Goal: Transaction & Acquisition: Purchase product/service

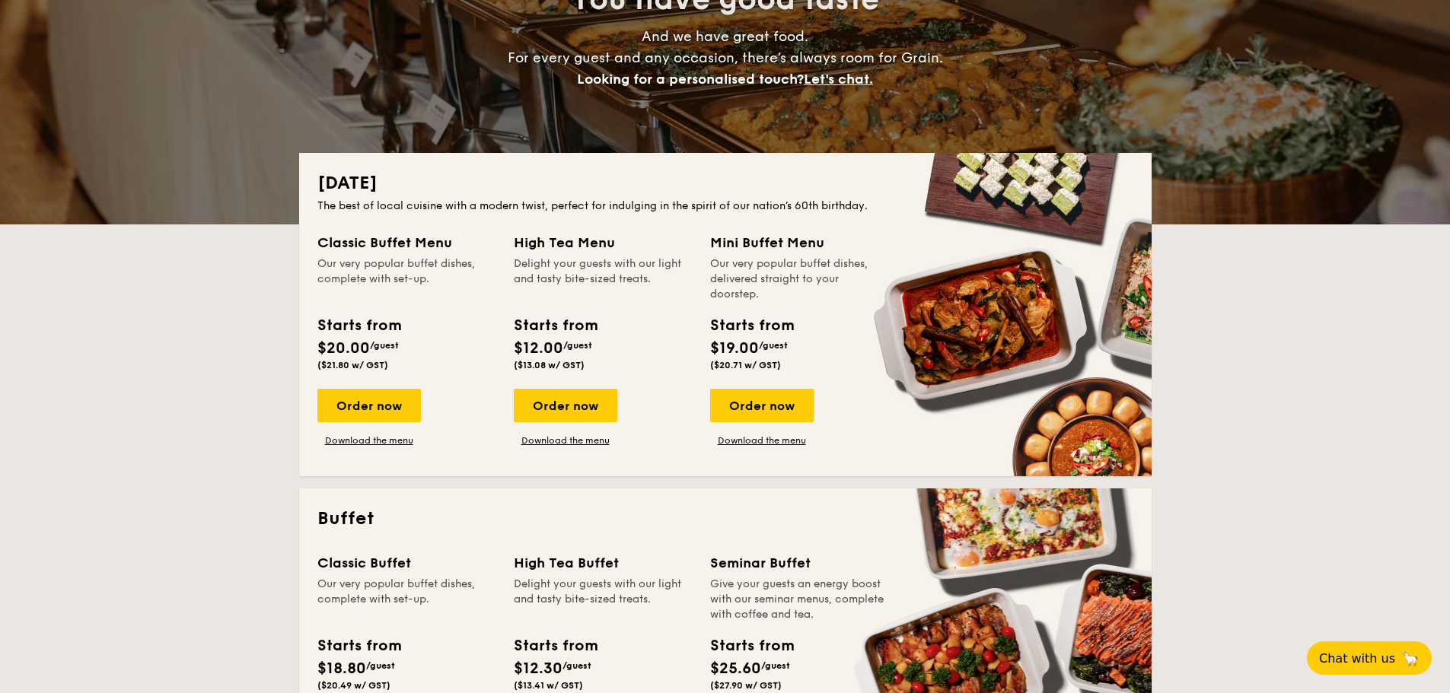
scroll to position [228, 0]
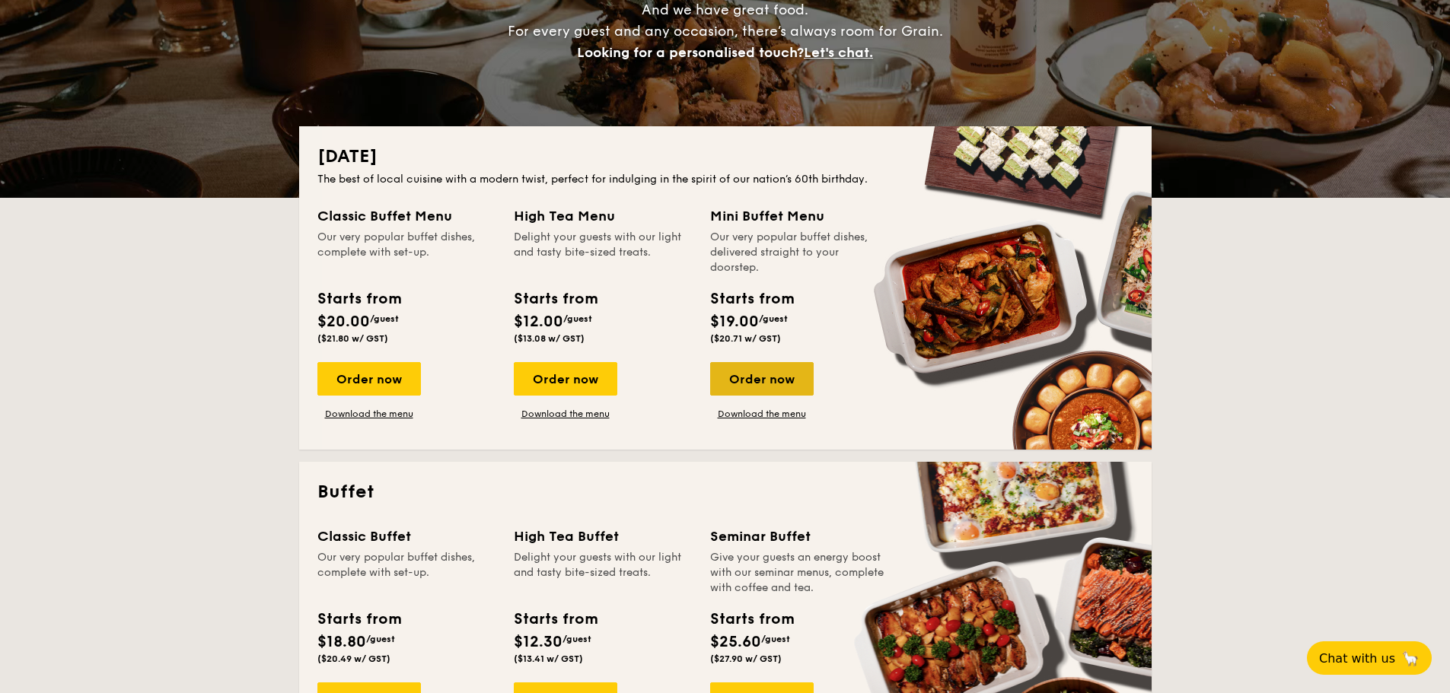
click at [782, 381] on div "Order now" at bounding box center [762, 378] width 104 height 33
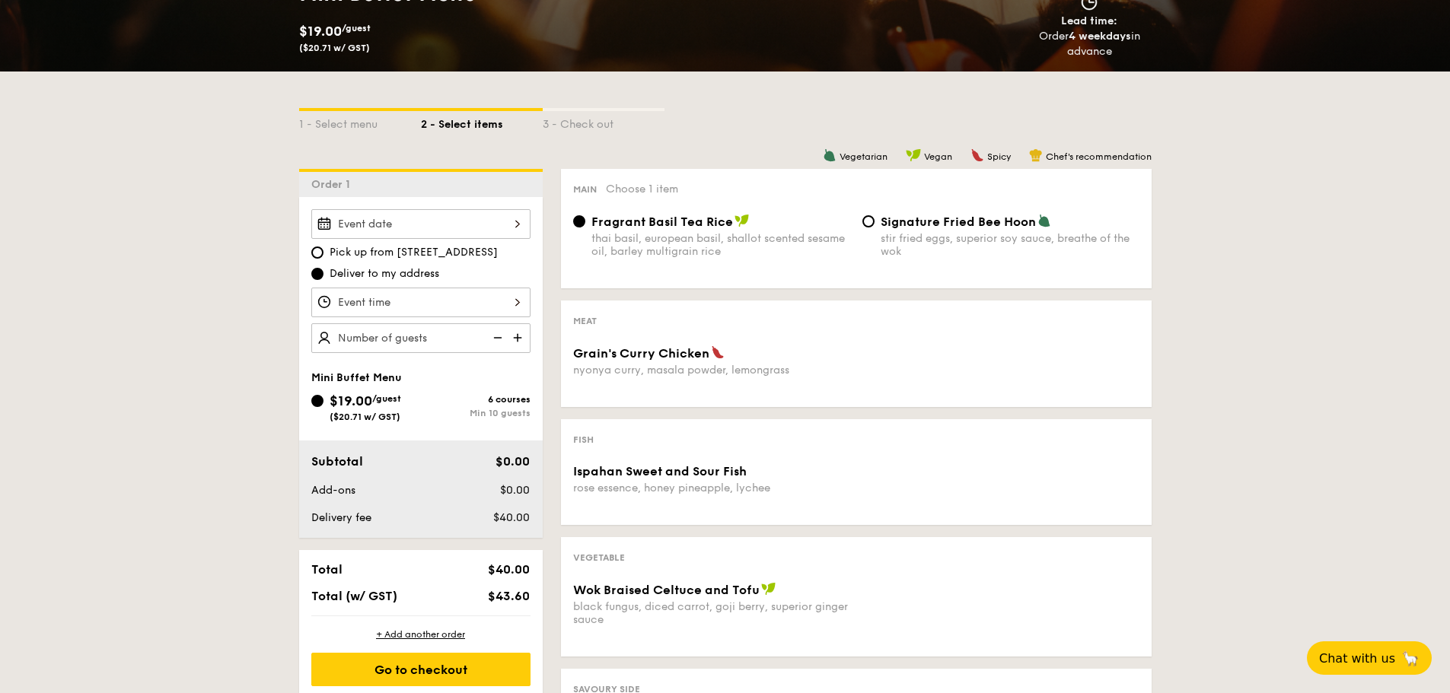
scroll to position [304, 0]
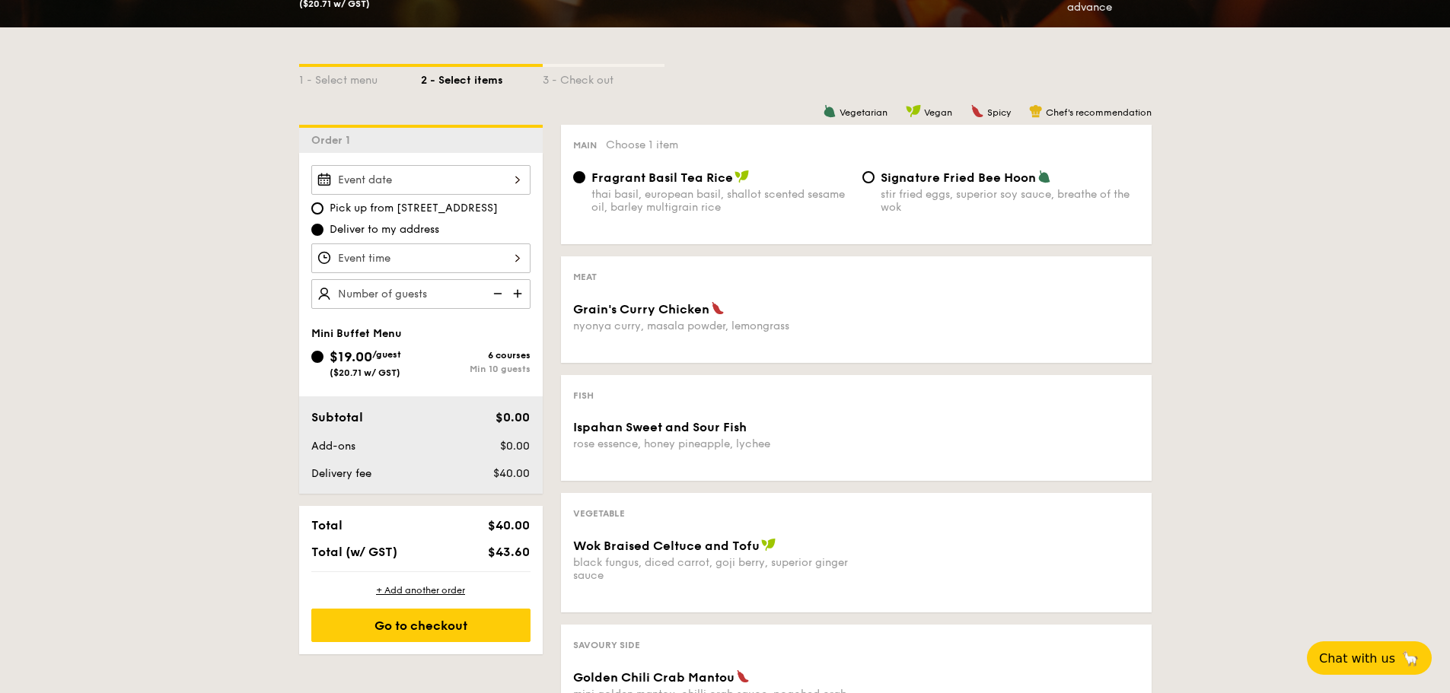
click at [514, 292] on img at bounding box center [519, 293] width 23 height 29
click at [519, 292] on img at bounding box center [519, 293] width 23 height 29
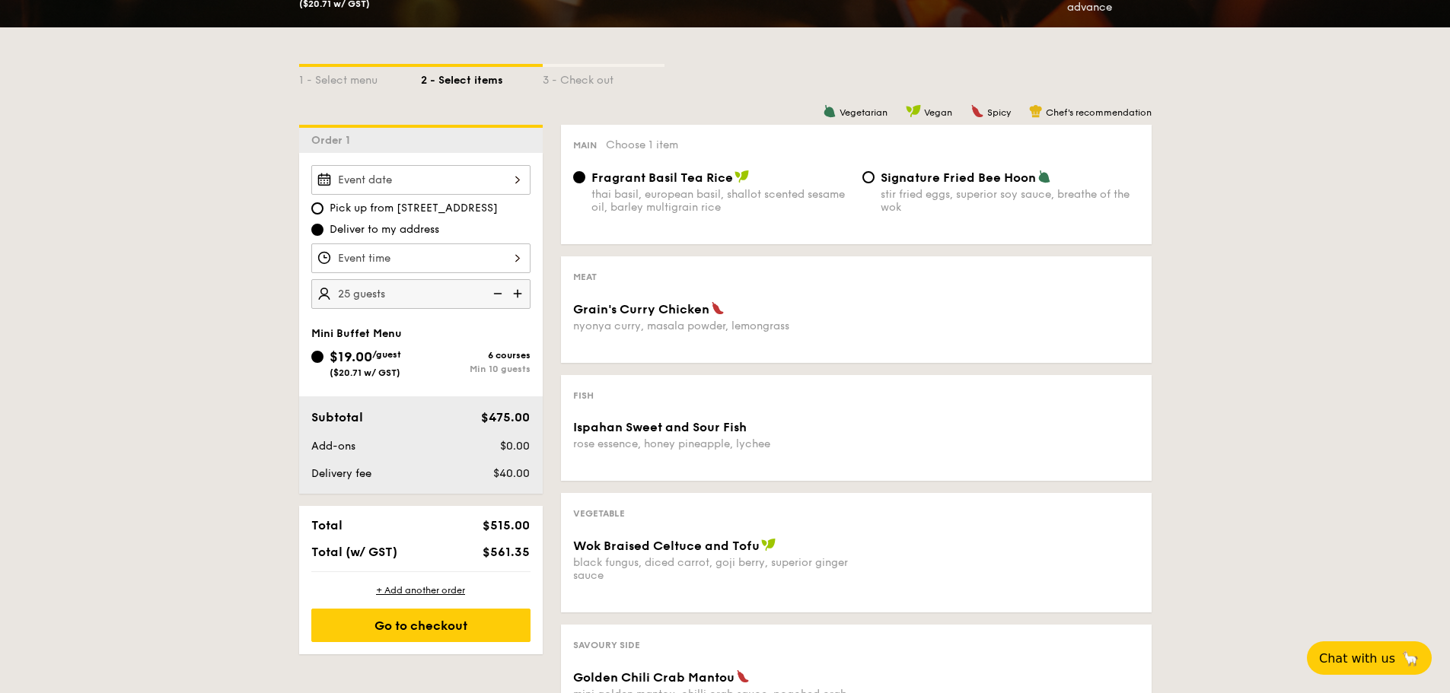
type input "30 guests"
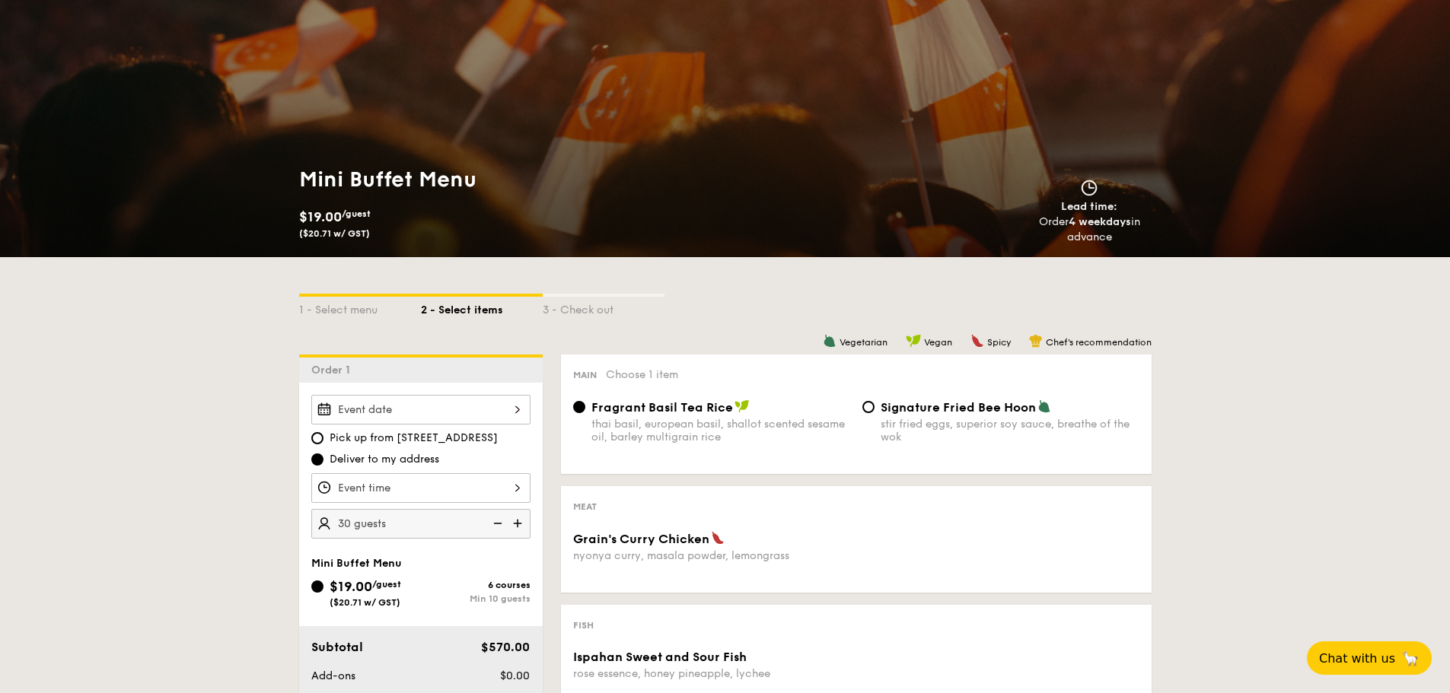
scroll to position [0, 0]
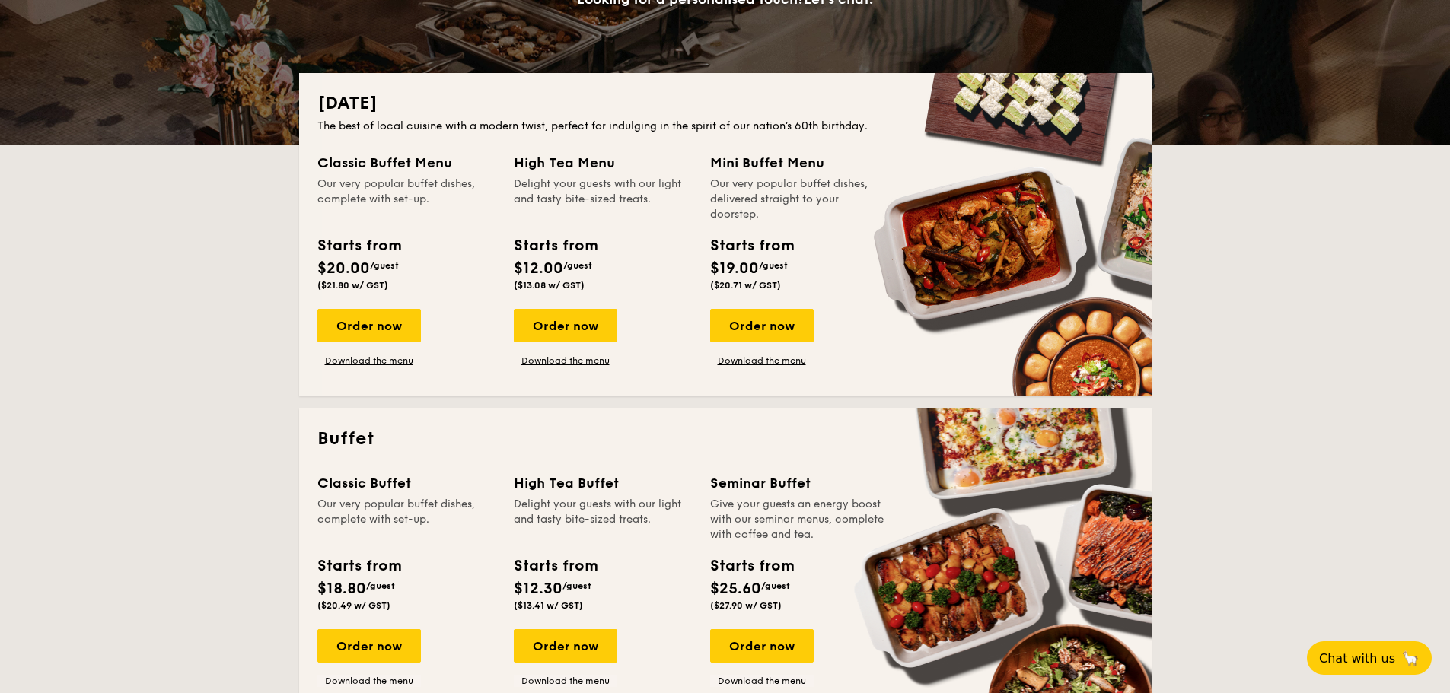
scroll to position [304, 0]
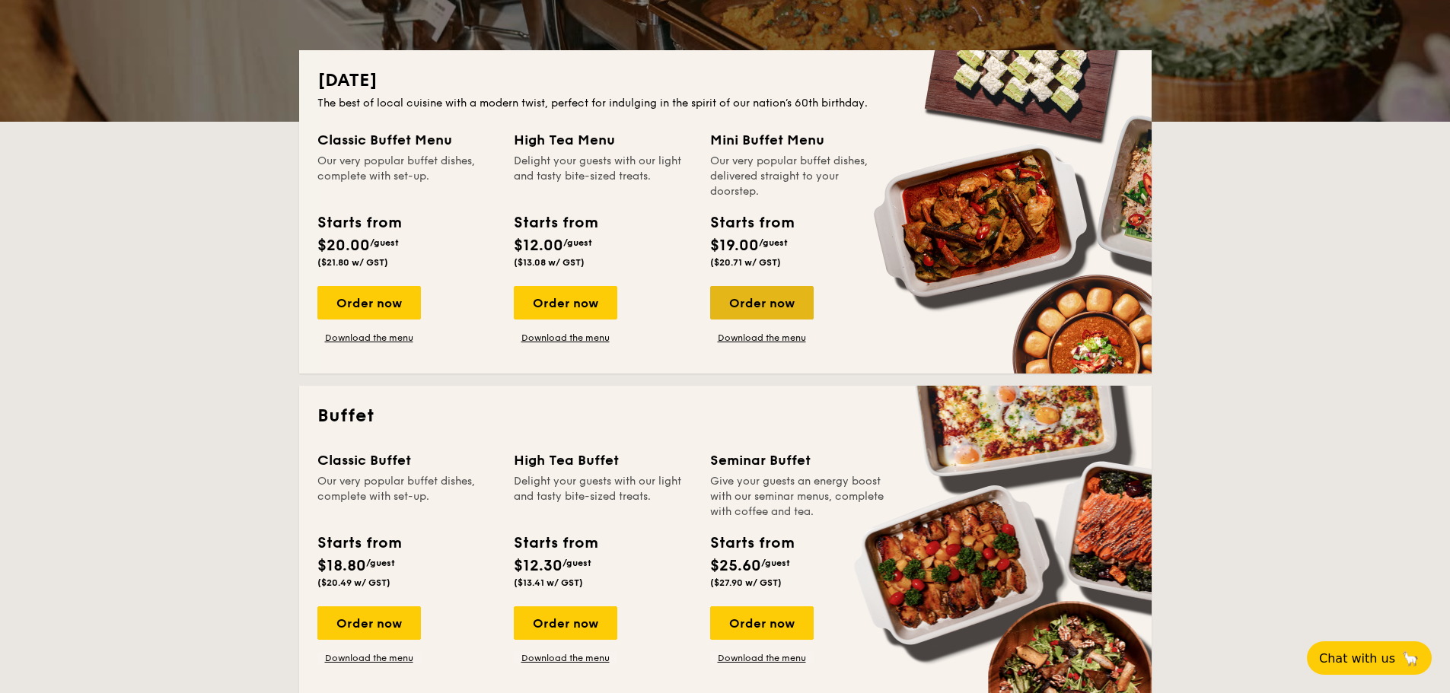
click at [766, 306] on div "Order now" at bounding box center [762, 302] width 104 height 33
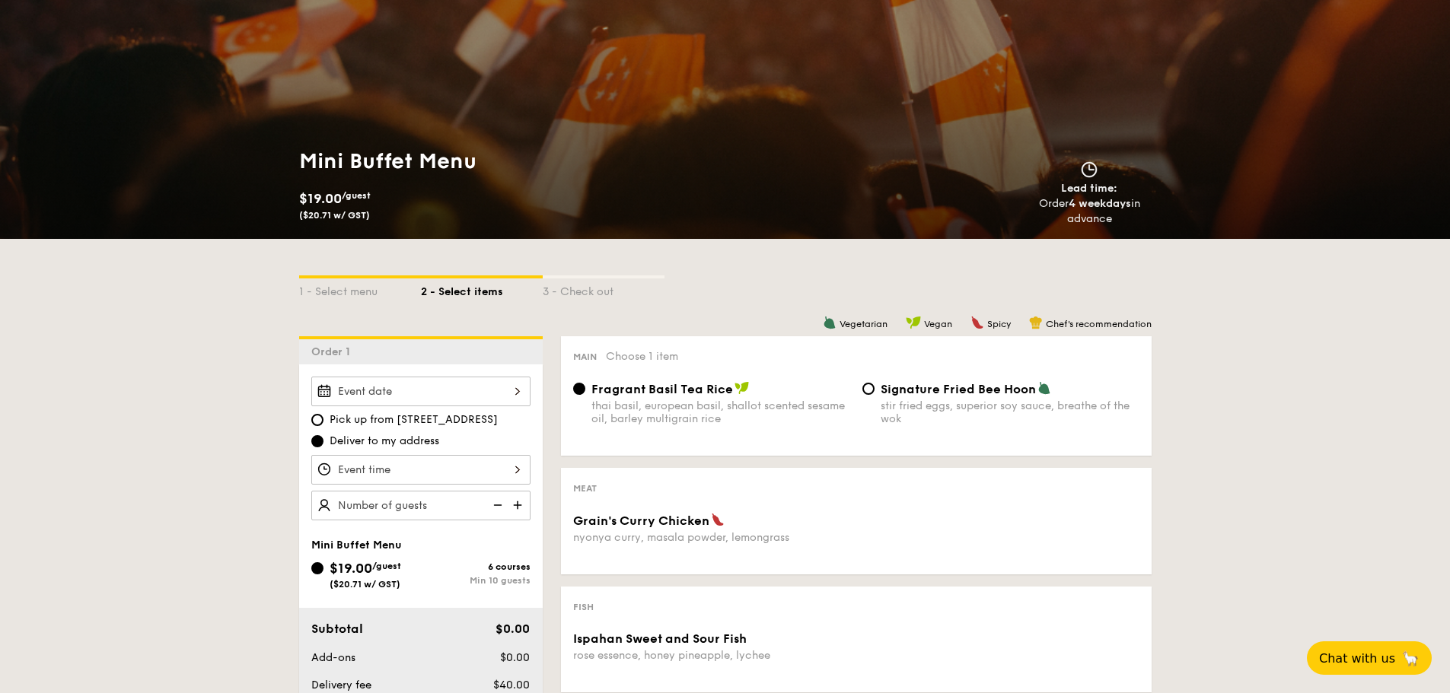
scroll to position [228, 0]
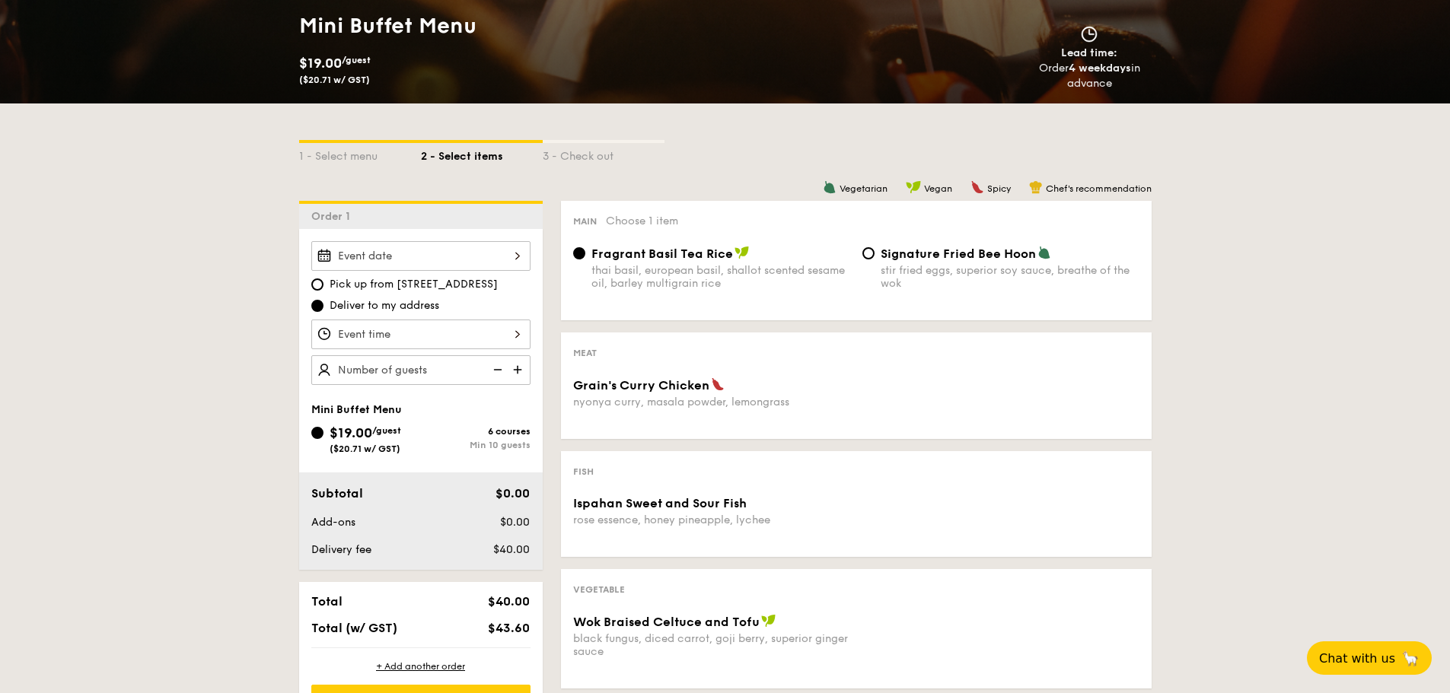
click at [693, 379] on span "Grain's Curry Chicken" at bounding box center [641, 385] width 136 height 14
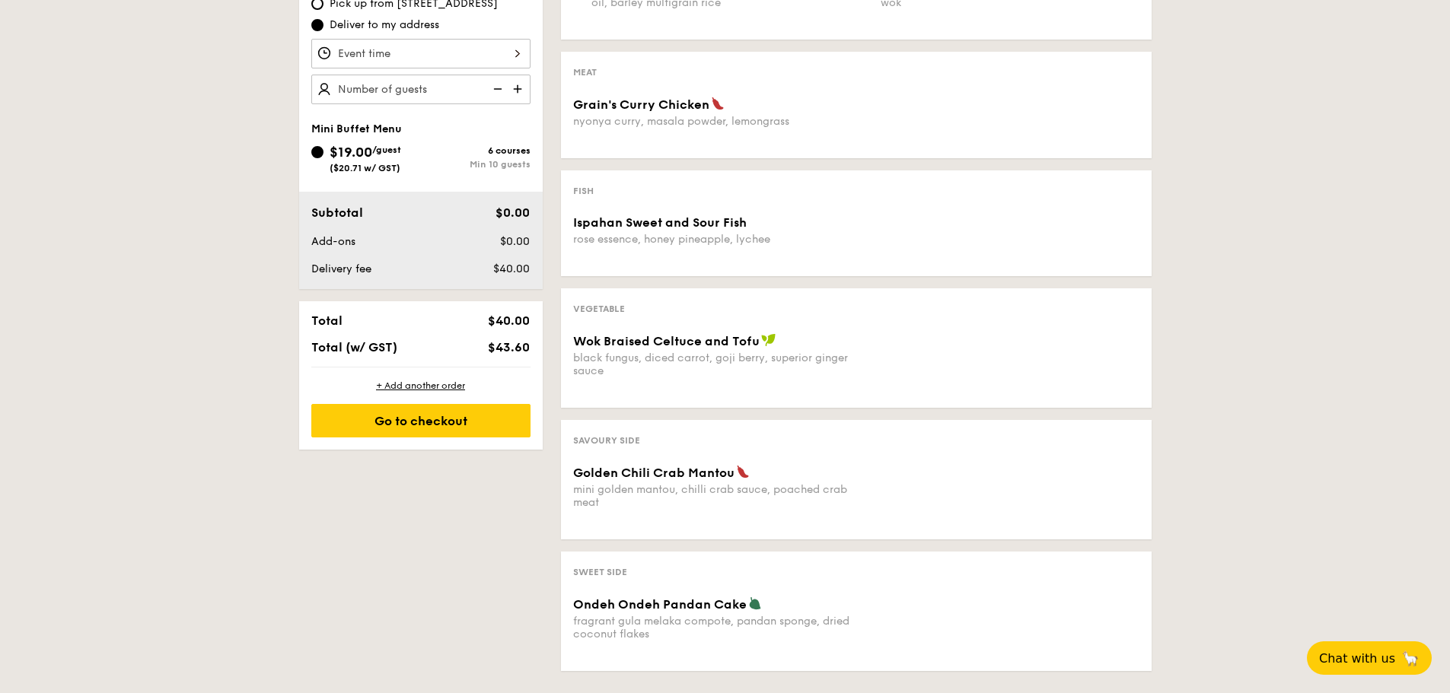
scroll to position [533, 0]
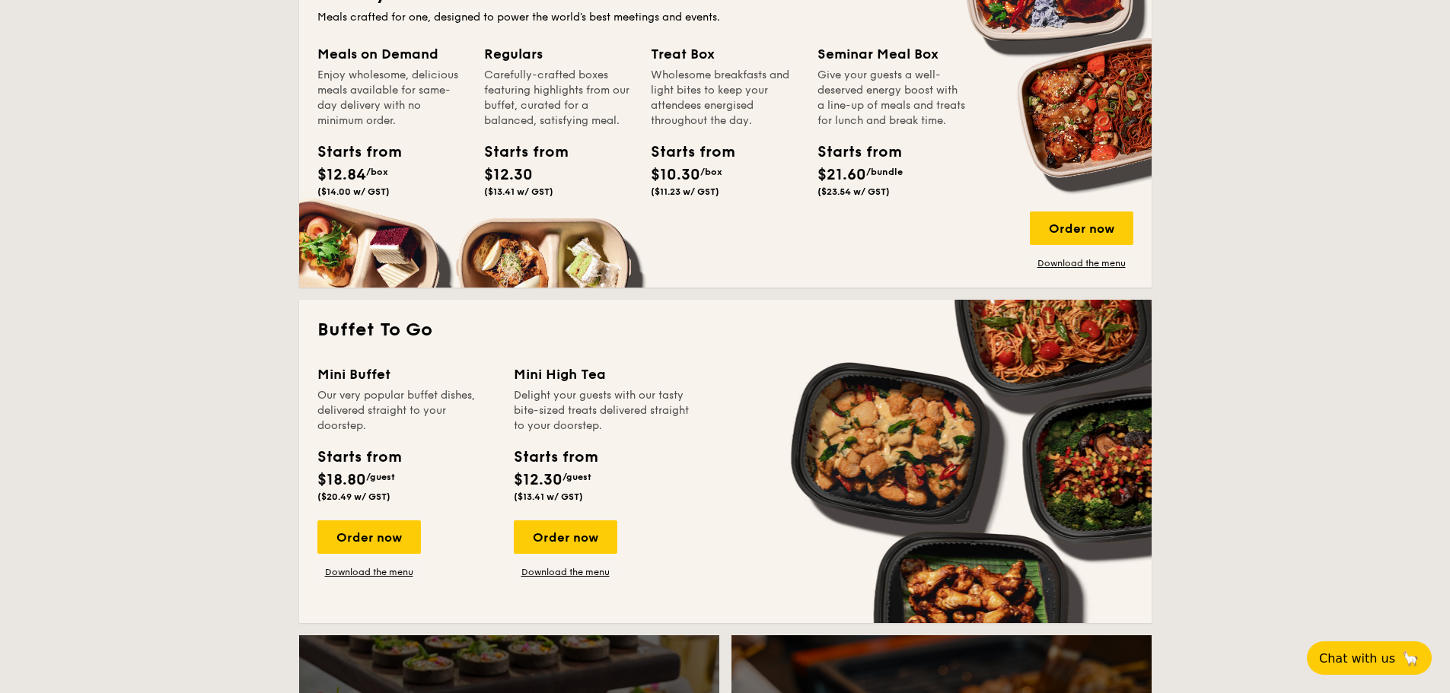
scroll to position [1066, 0]
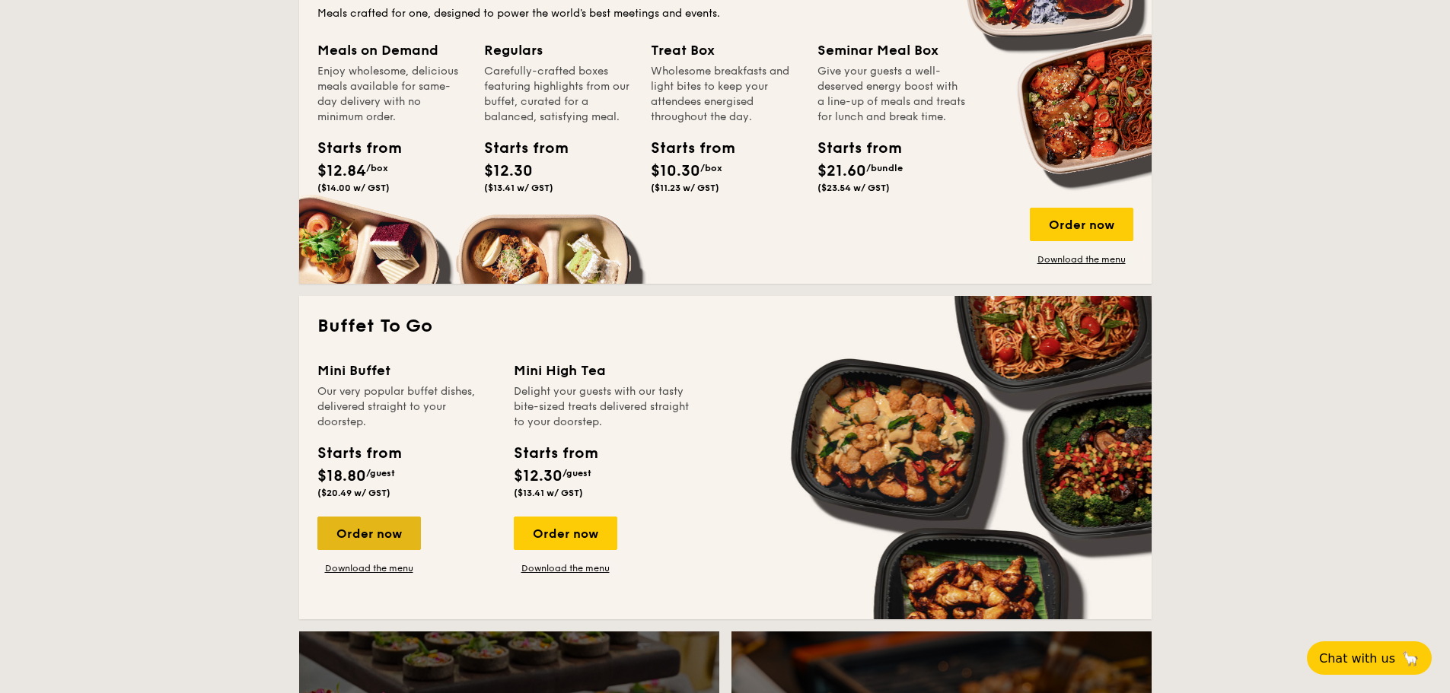
click at [377, 529] on div "Order now" at bounding box center [369, 533] width 104 height 33
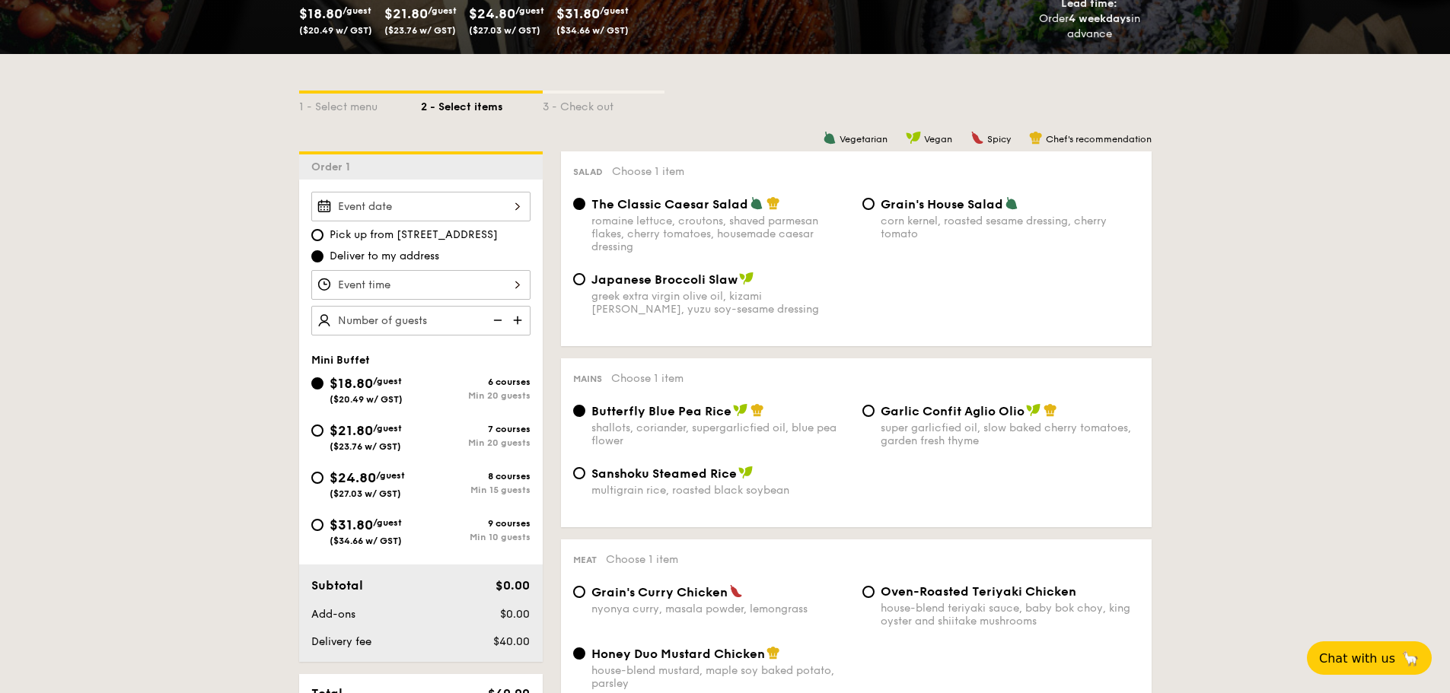
scroll to position [304, 0]
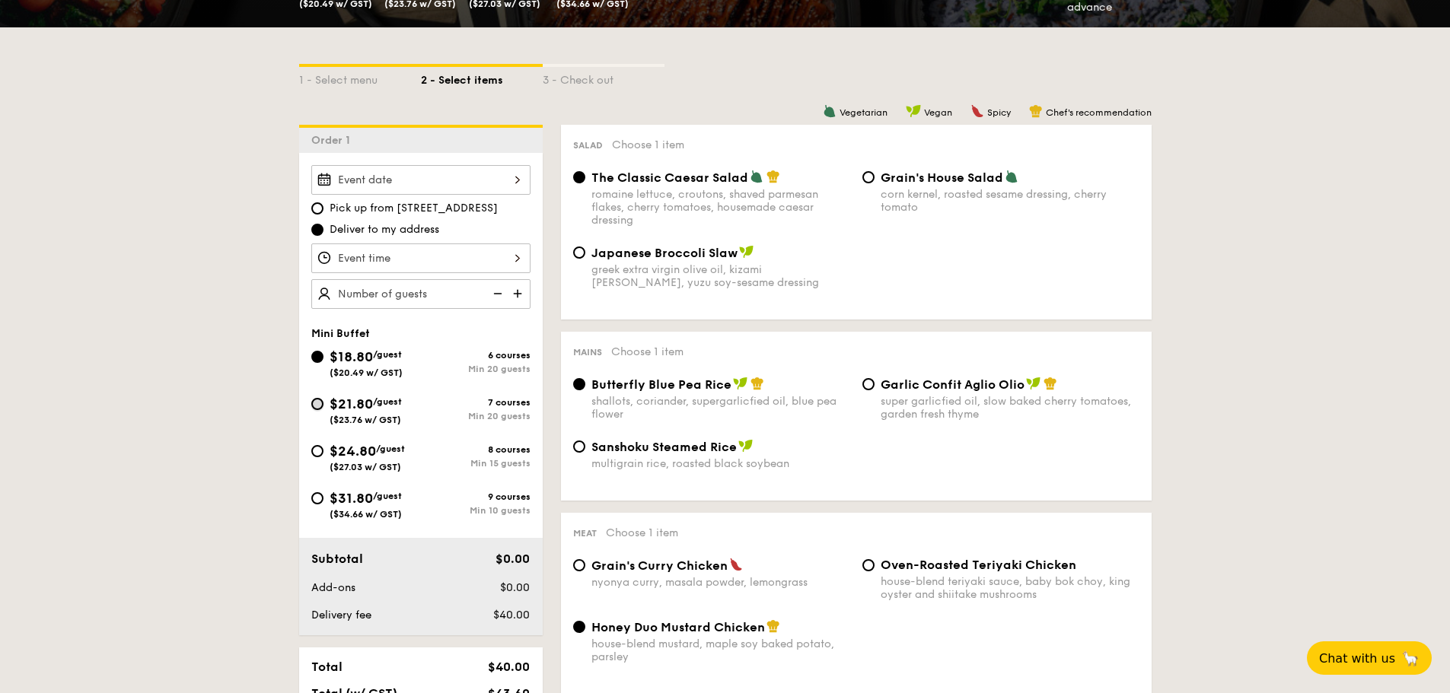
click at [320, 406] on input "$21.80 /guest ($23.76 w/ GST) 7 courses Min 20 guests" at bounding box center [317, 404] width 12 height 12
radio input "true"
radio input "false"
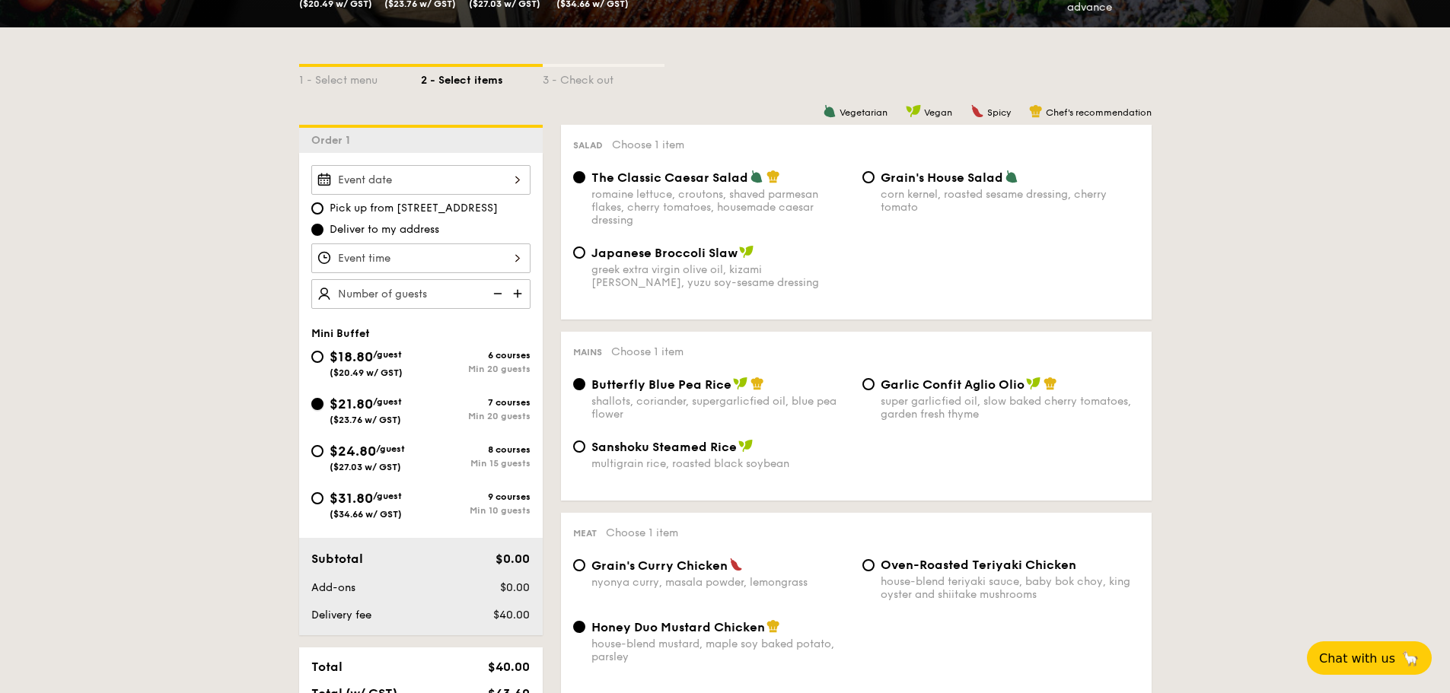
radio input "true"
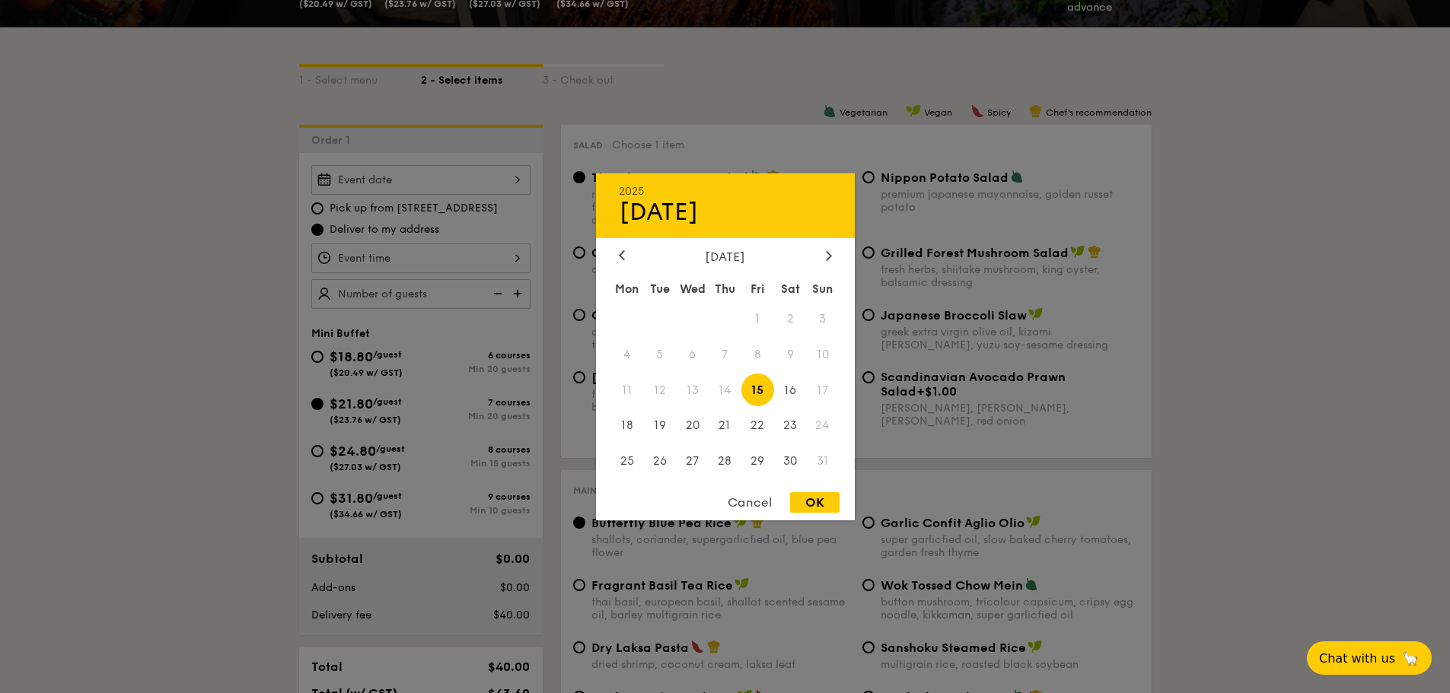
click at [413, 180] on div "2025 Aug [DATE] Tue Wed Thu Fri Sat Sun 1 2 3 4 5 6 7 8 9 10 11 12 13 14 15 16 …" at bounding box center [420, 180] width 219 height 30
click at [635, 464] on span "25" at bounding box center [627, 461] width 33 height 33
click at [821, 505] on div "OK" at bounding box center [814, 503] width 49 height 21
type input "[DATE]"
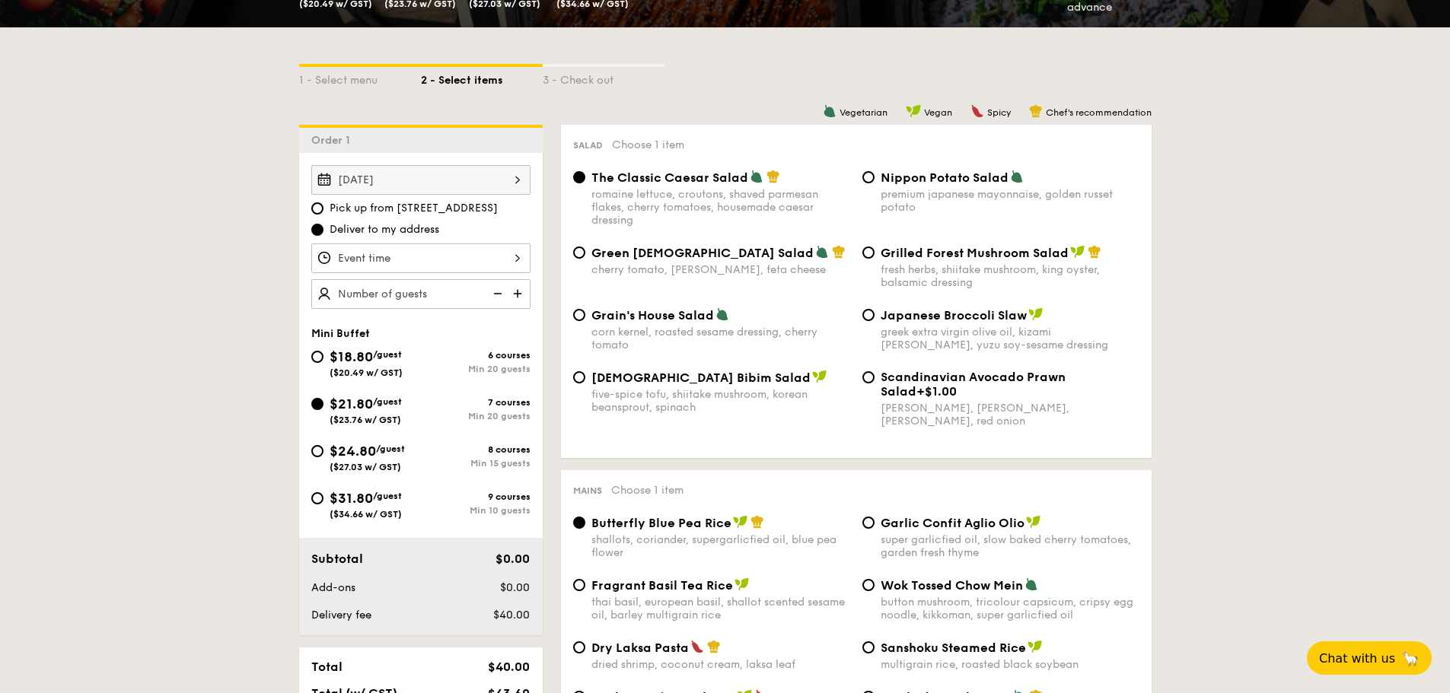
click at [403, 256] on div at bounding box center [420, 259] width 219 height 30
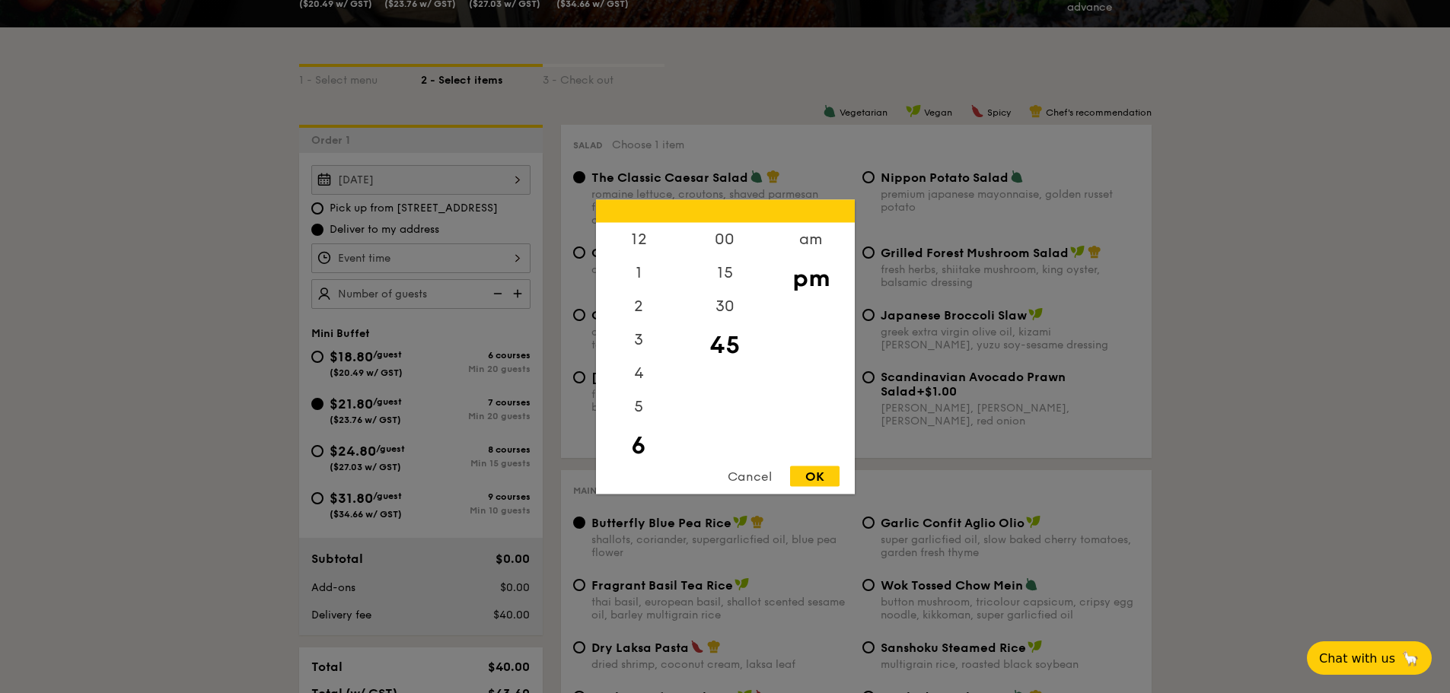
scroll to position [33, 0]
drag, startPoint x: 633, startPoint y: 395, endPoint x: 642, endPoint y: 384, distance: 14.2
click at [635, 391] on div "5" at bounding box center [639, 378] width 86 height 44
drag, startPoint x: 636, startPoint y: 381, endPoint x: 641, endPoint y: 255, distance: 126.5
click at [641, 255] on div "12 1 2 3 4 5 6 7 8 9 10 11" at bounding box center [639, 338] width 86 height 232
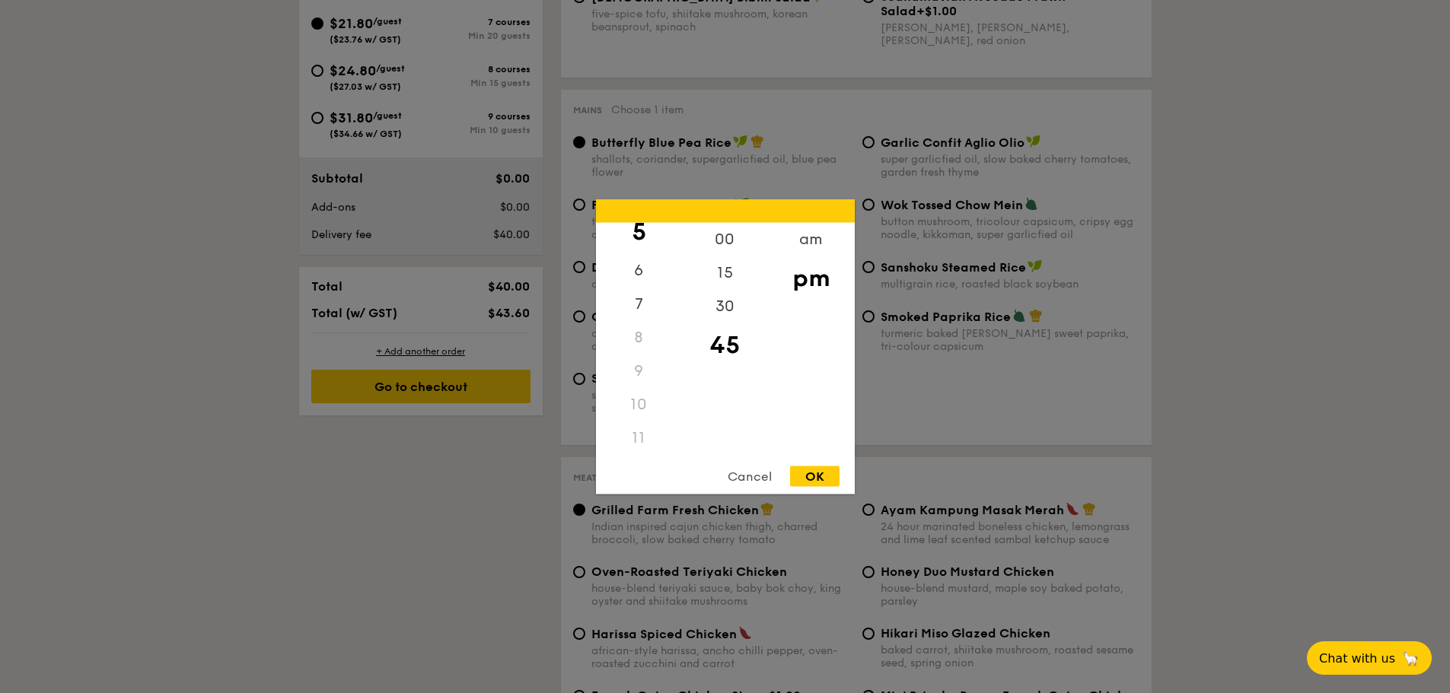
scroll to position [152, 0]
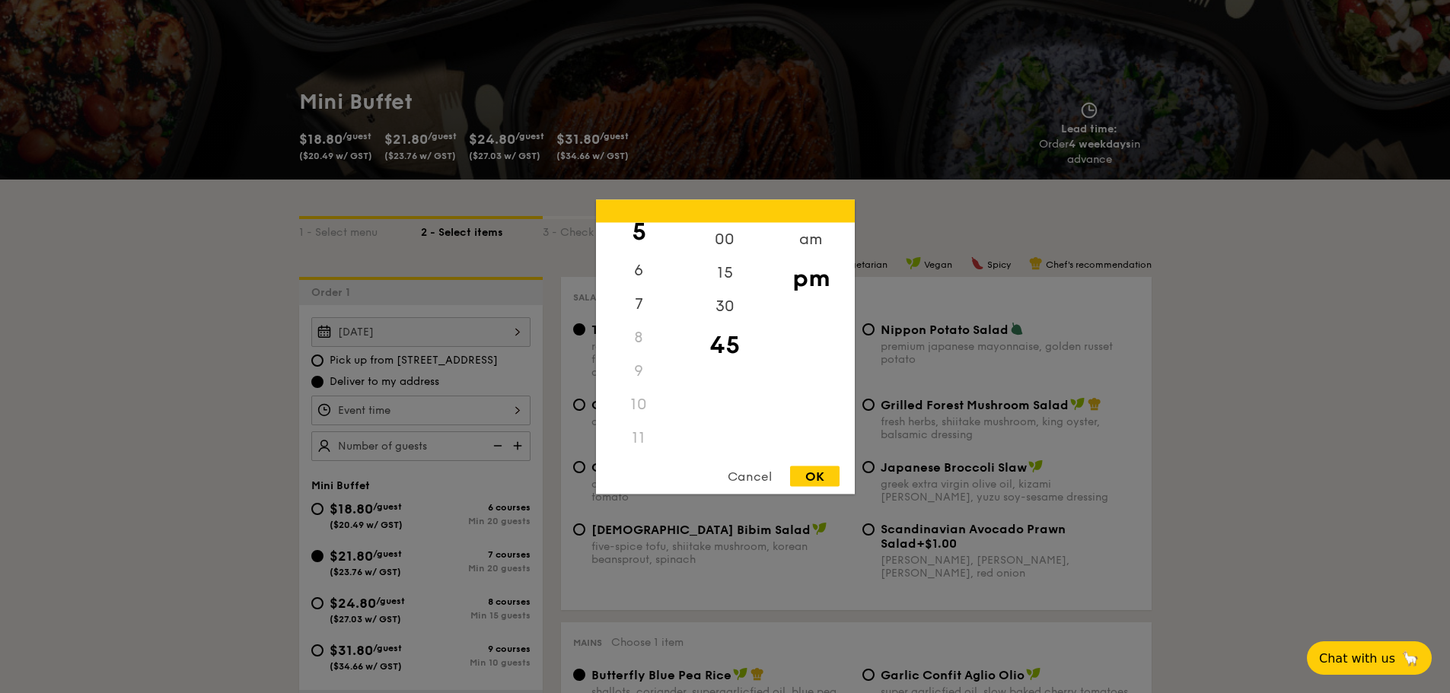
click at [639, 403] on div "10" at bounding box center [639, 403] width 86 height 33
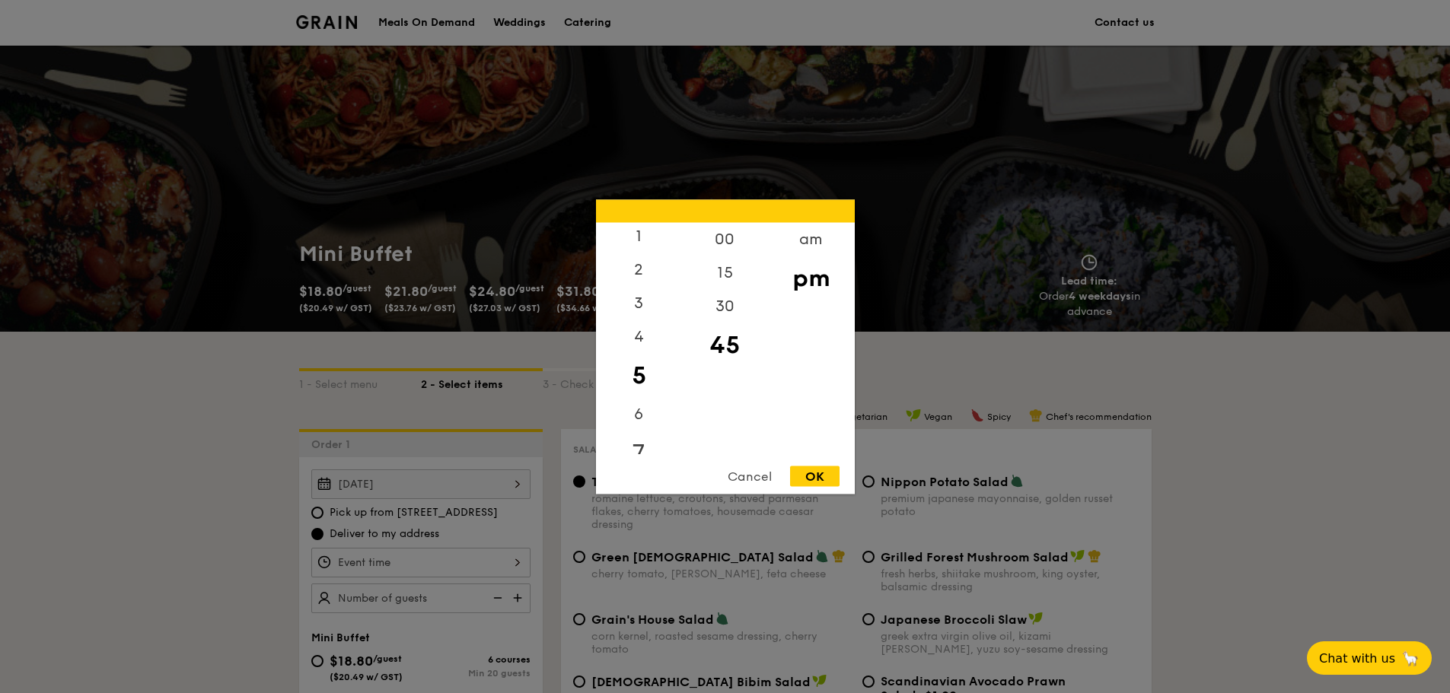
scroll to position [0, 0]
click at [640, 247] on div "12" at bounding box center [639, 244] width 86 height 44
click at [724, 269] on div "15" at bounding box center [725, 278] width 86 height 44
click at [821, 474] on div "OK" at bounding box center [814, 476] width 49 height 21
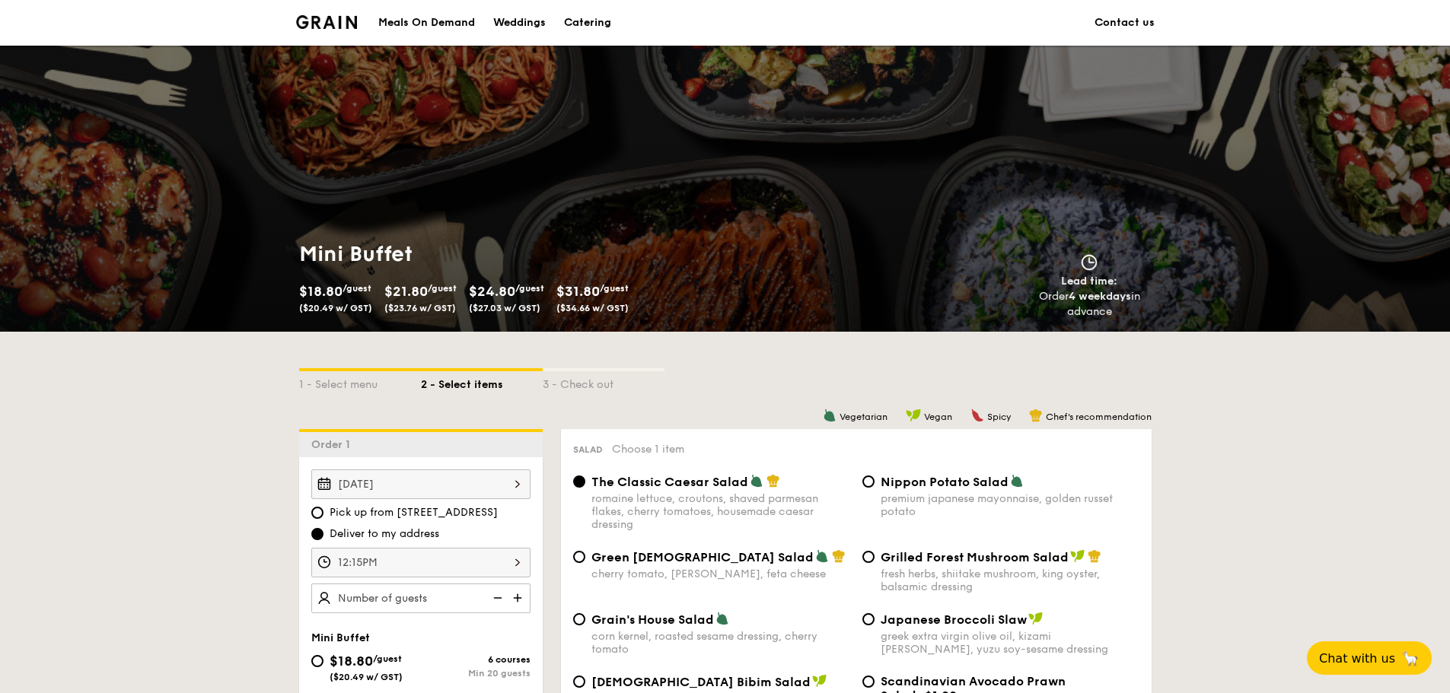
click at [414, 561] on div "12:15PM" at bounding box center [420, 563] width 219 height 30
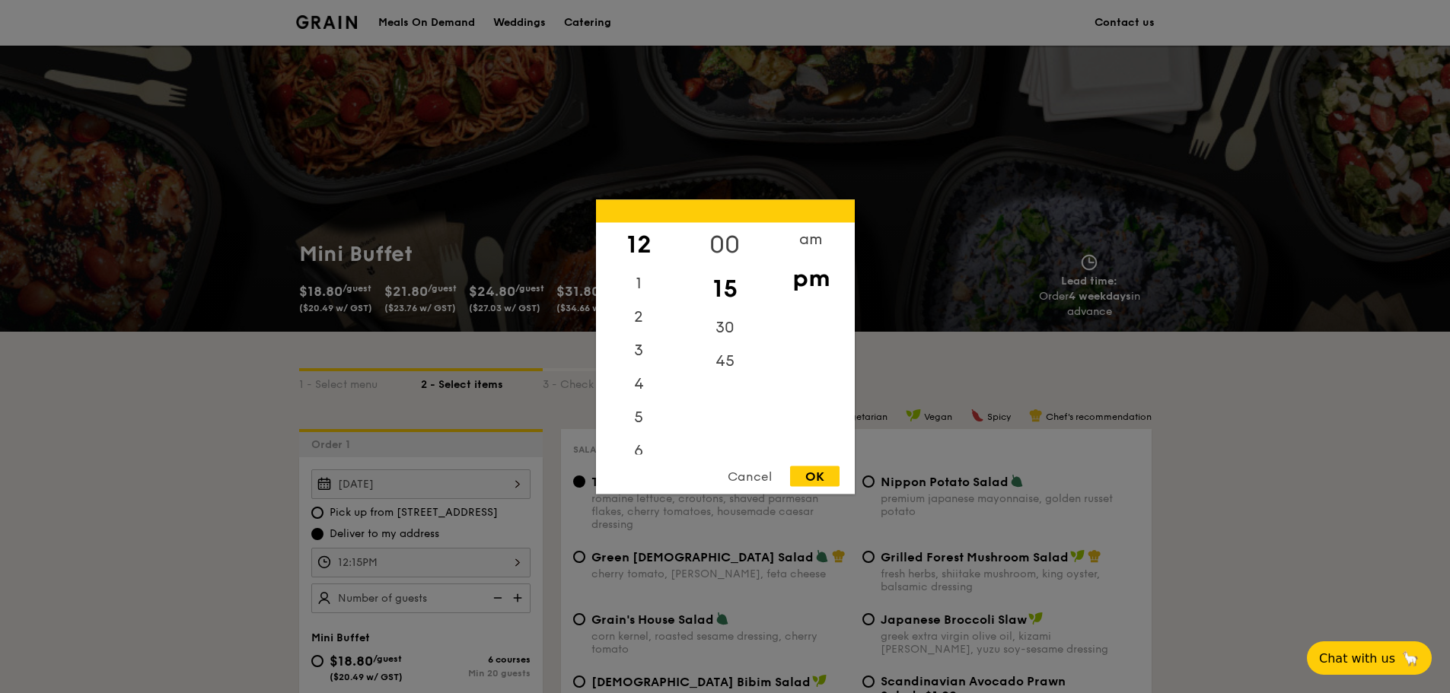
click at [729, 237] on div "00" at bounding box center [725, 244] width 86 height 44
click at [820, 474] on div "OK" at bounding box center [814, 476] width 49 height 21
type input "12:00PM"
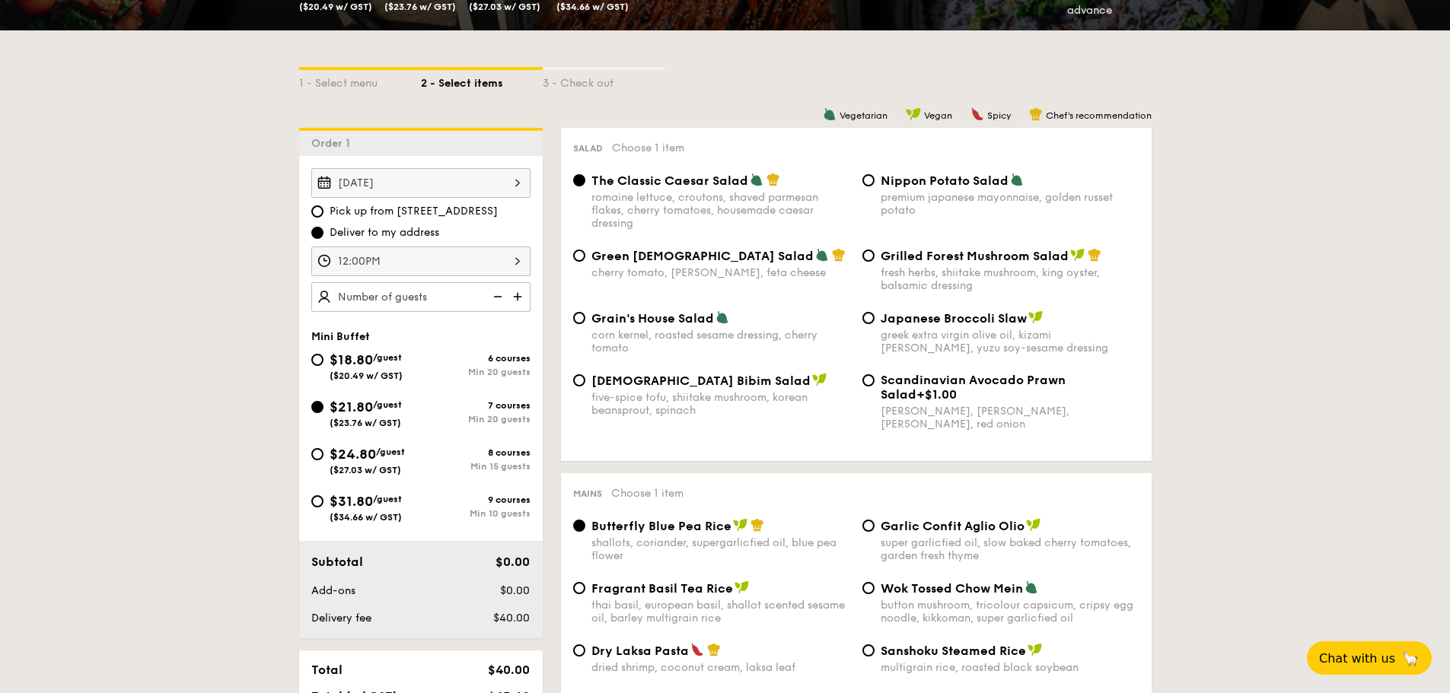
scroll to position [304, 0]
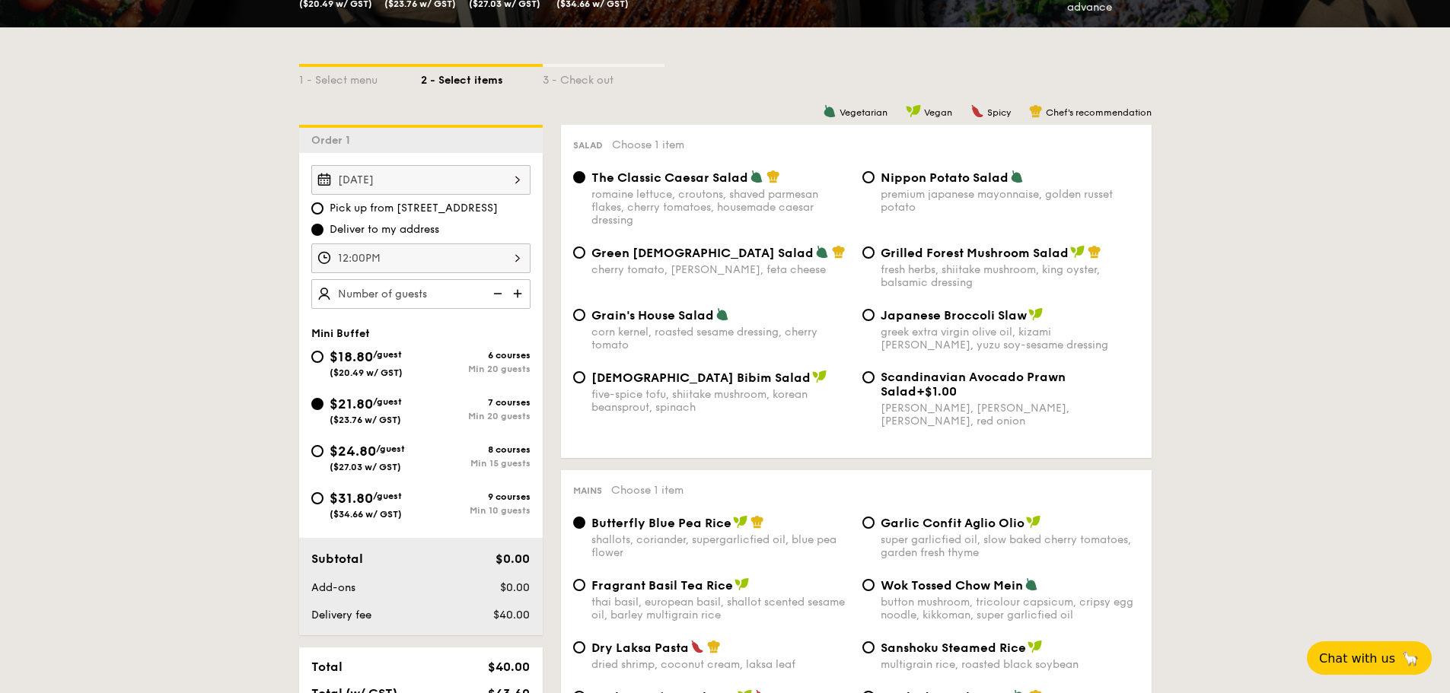
click at [518, 294] on img at bounding box center [519, 293] width 23 height 29
type input "30 guests"
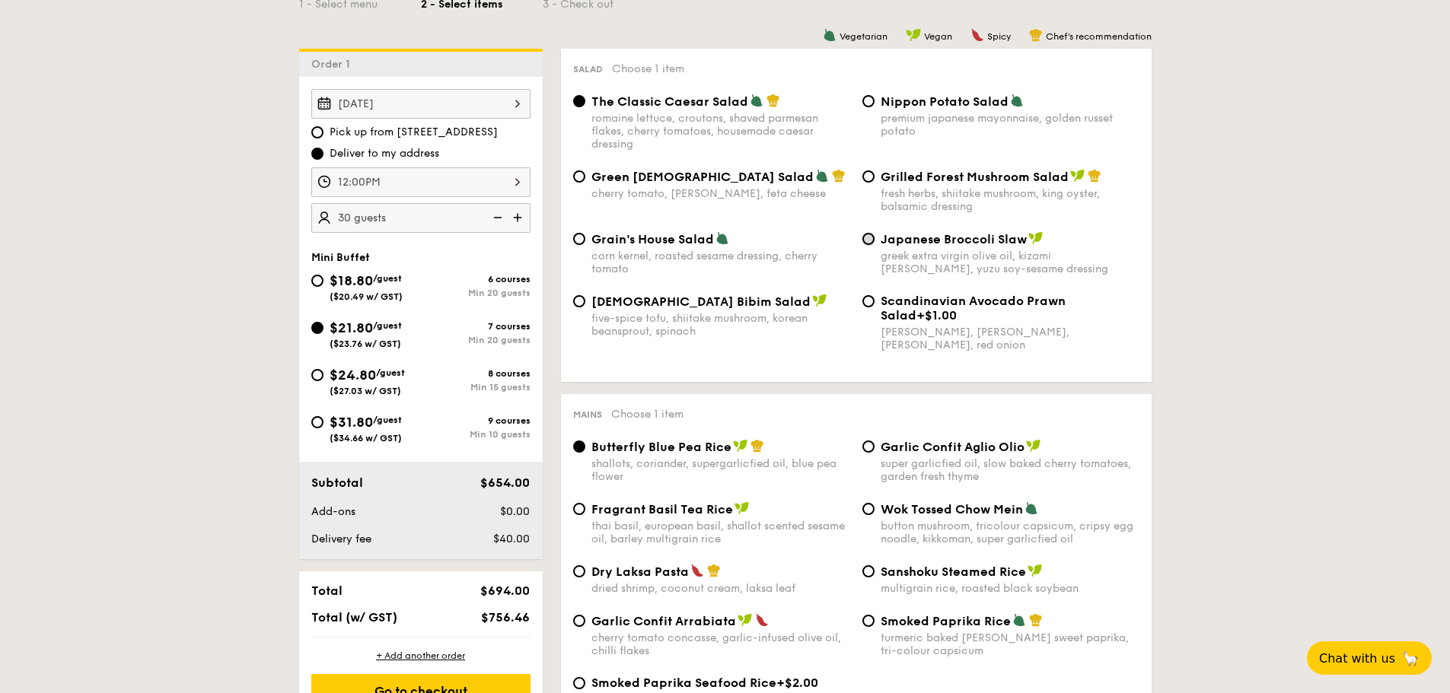
click at [866, 241] on input "Japanese Broccoli Slaw greek extra virgin olive oil, kizami [PERSON_NAME], yuzu…" at bounding box center [868, 239] width 12 height 12
radio input "true"
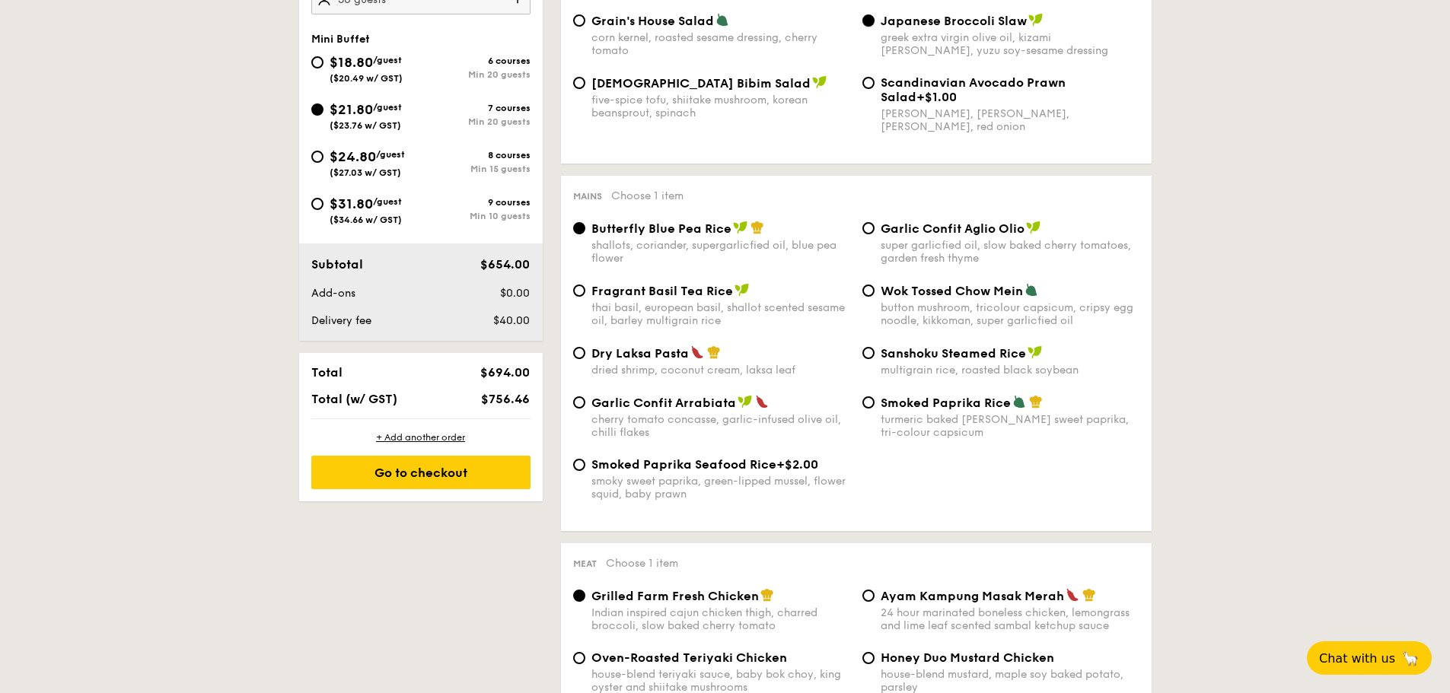
scroll to position [609, 0]
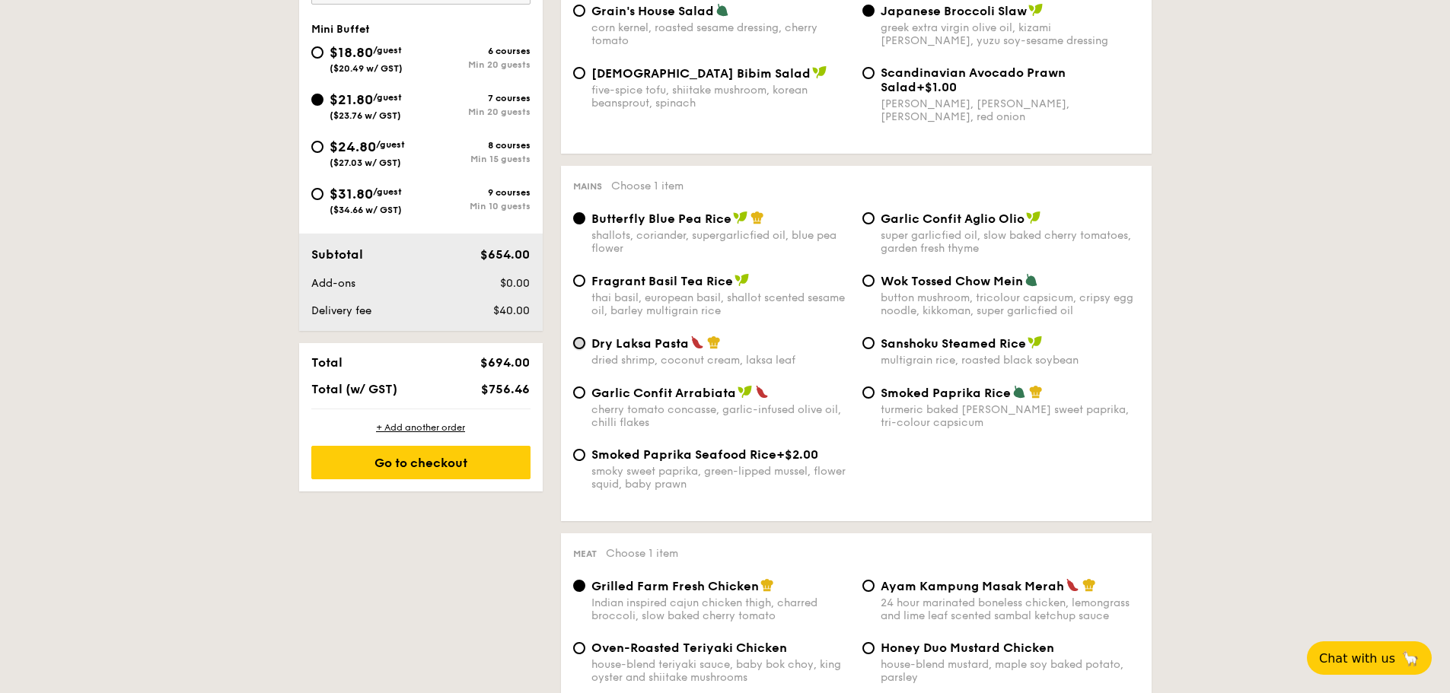
click at [585, 343] on input "Dry Laksa Pasta dried shrimp, coconut cream, laksa leaf" at bounding box center [579, 343] width 12 height 12
radio input "true"
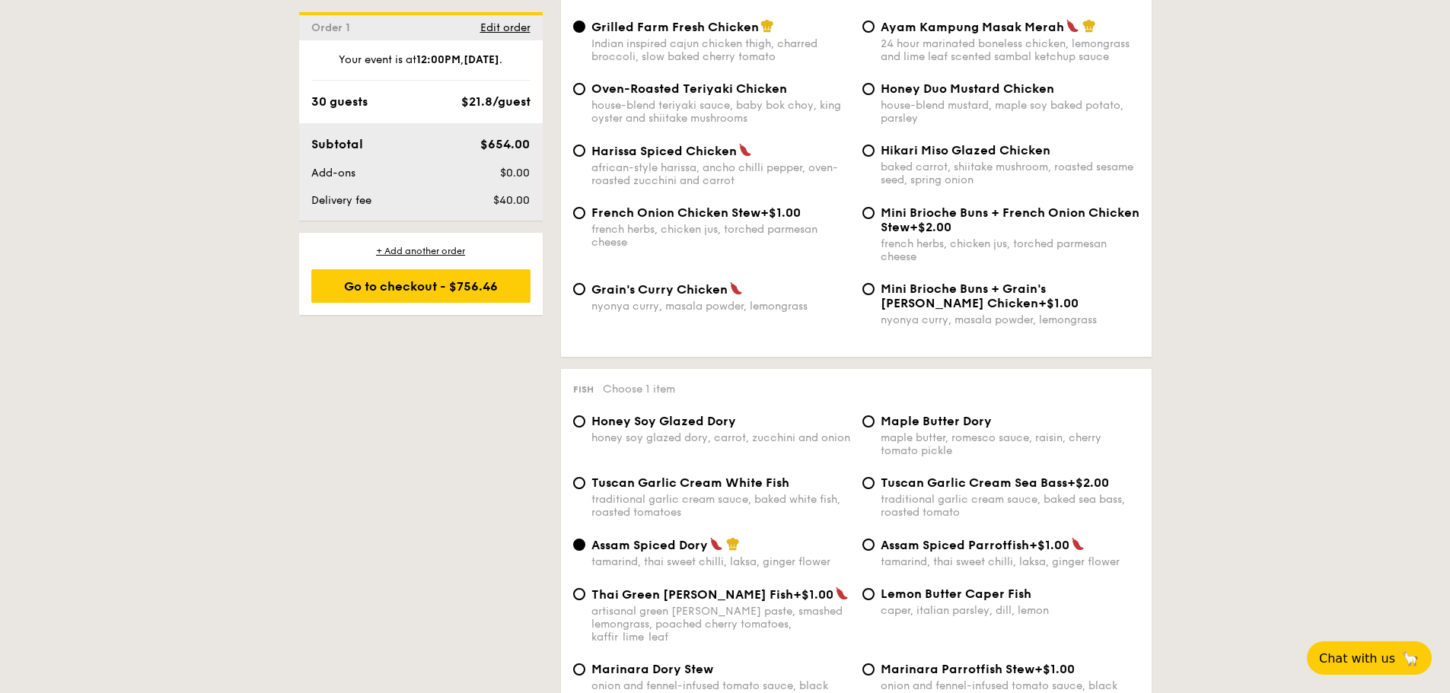
scroll to position [1142, 0]
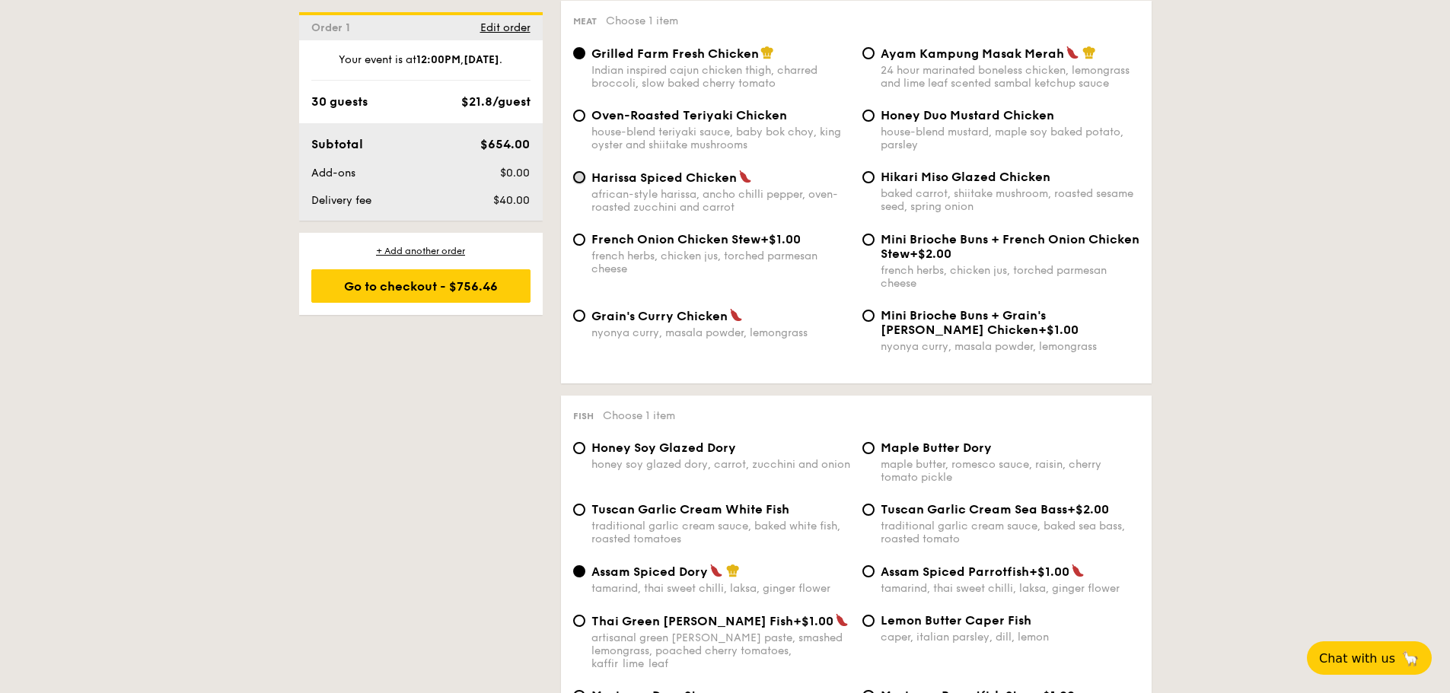
click at [578, 178] on input "Harissa Spiced Chicken african-style harissa, ancho chilli pepper, oven-roasted…" at bounding box center [579, 177] width 12 height 12
radio input "true"
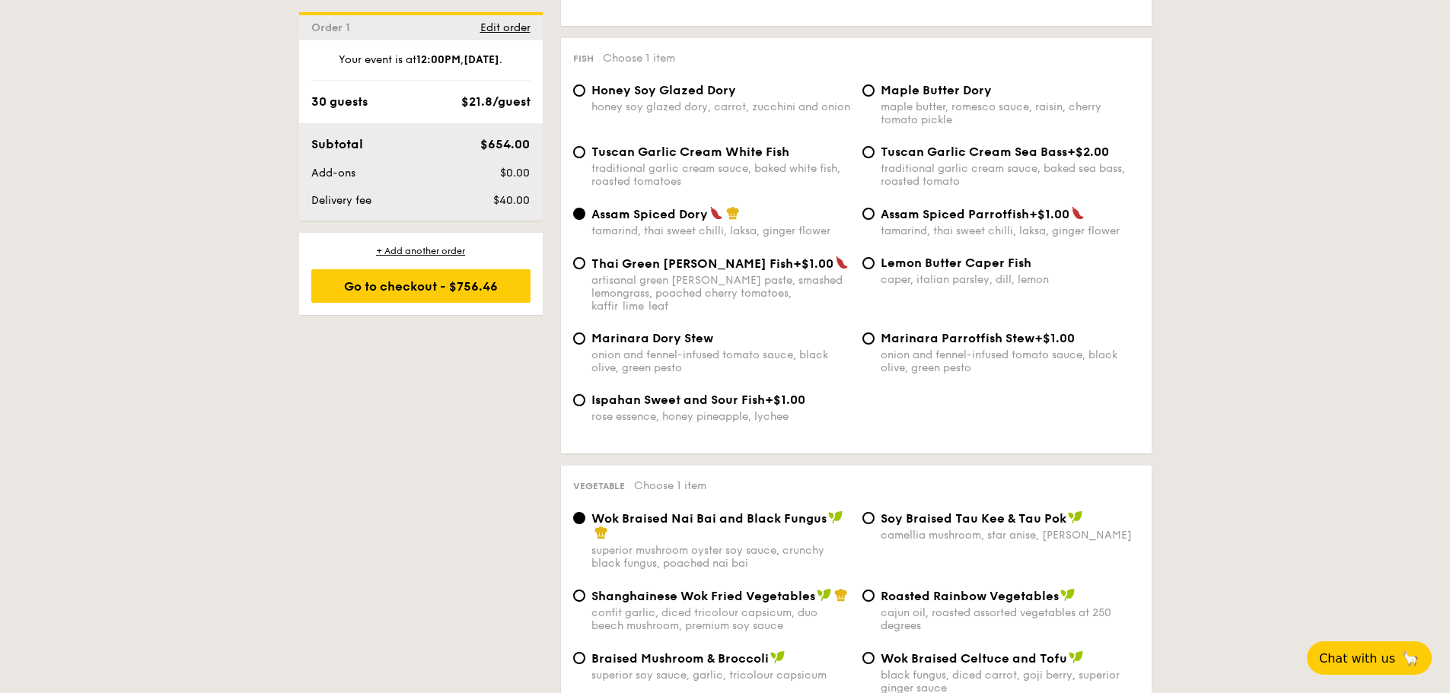
scroll to position [1522, 0]
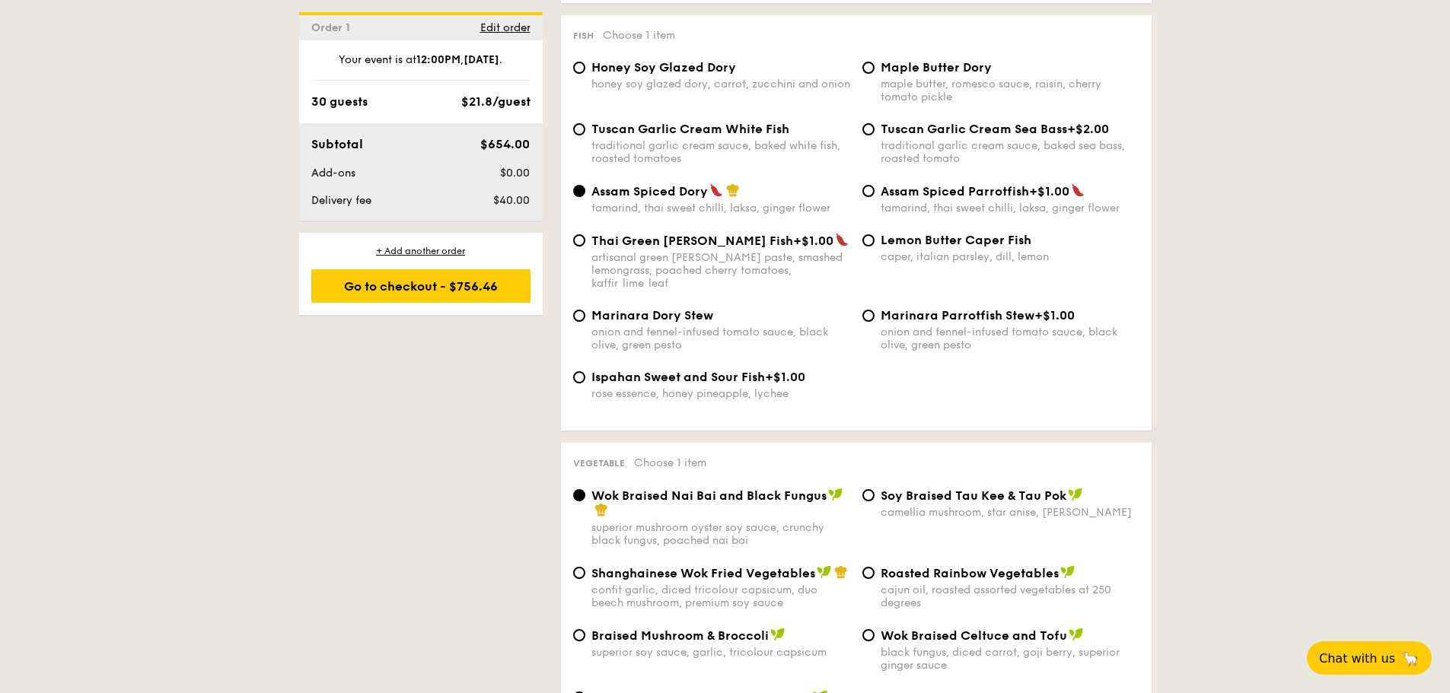
click at [927, 254] on div "caper, italian parsley, dill, lemon" at bounding box center [1010, 256] width 259 height 13
click at [875, 247] on input "Lemon Butter Caper Fish caper, italian parsley, dill, lemon" at bounding box center [868, 240] width 12 height 12
radio input "true"
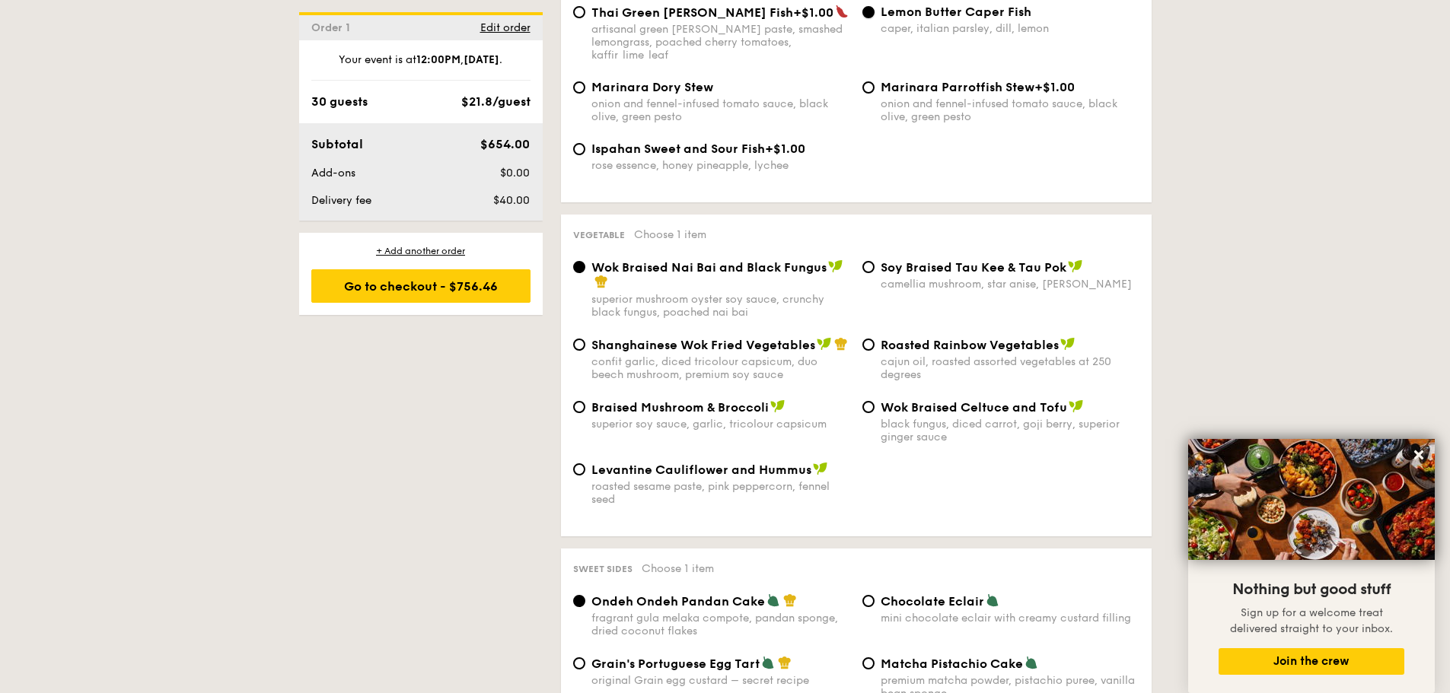
scroll to position [1827, 0]
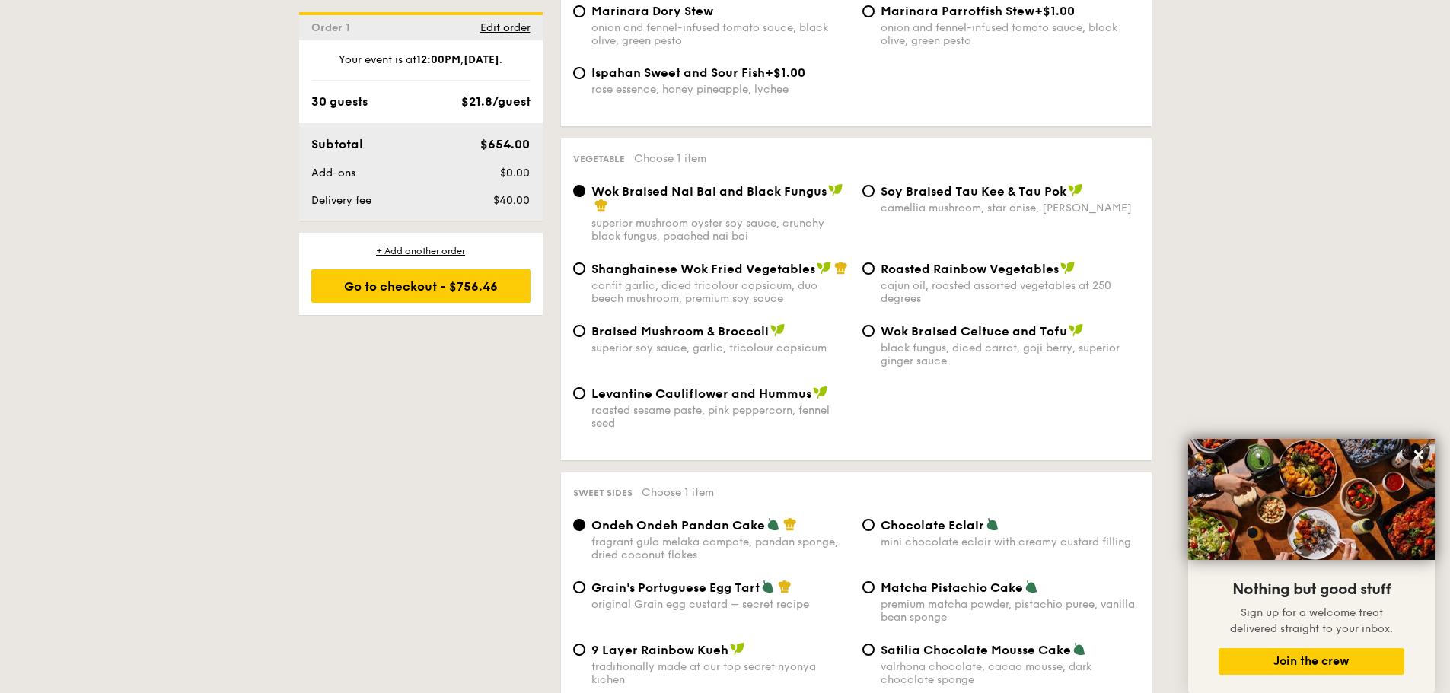
click at [923, 328] on div "Wok Braised Celtuce and Tofu black fungus, diced carrot, goji [PERSON_NAME], su…" at bounding box center [1010, 346] width 259 height 44
click at [875, 328] on input "Wok Braised Celtuce and Tofu black fungus, diced carrot, goji [PERSON_NAME], su…" at bounding box center [868, 331] width 12 height 12
radio input "true"
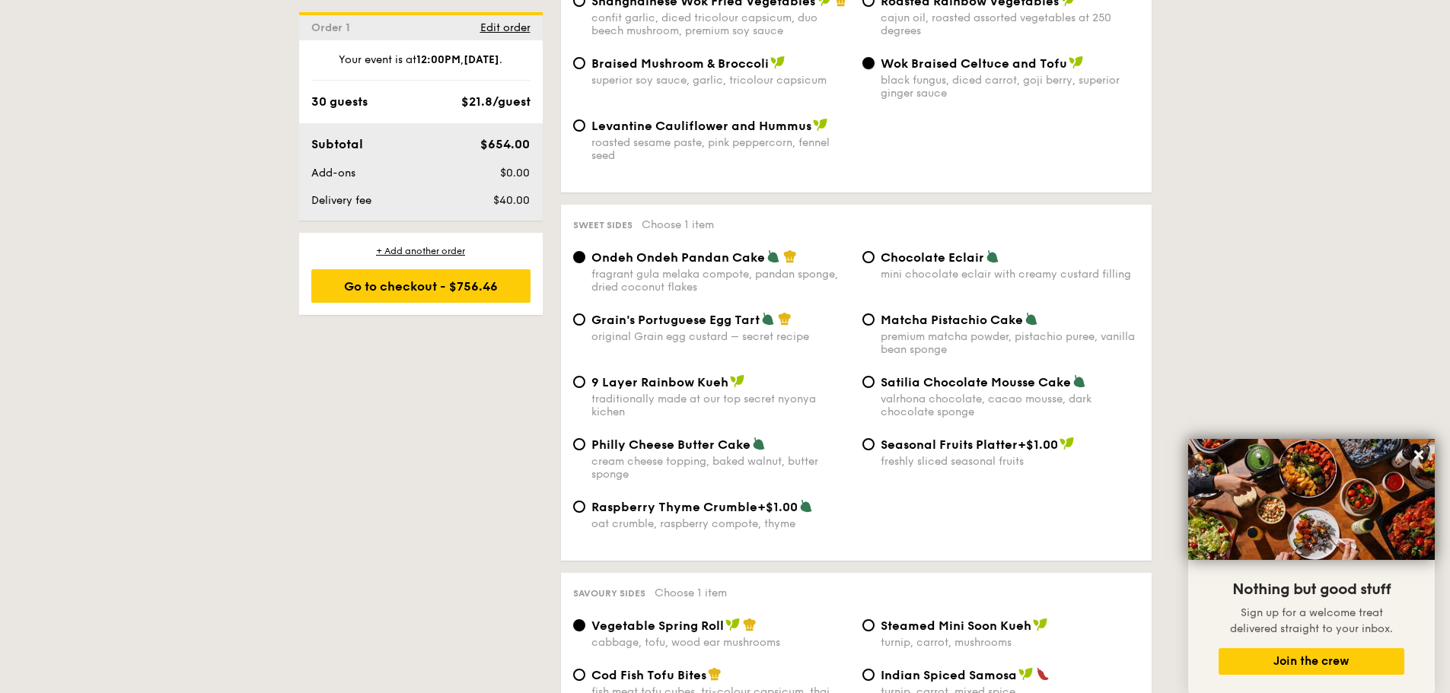
scroll to position [2131, 0]
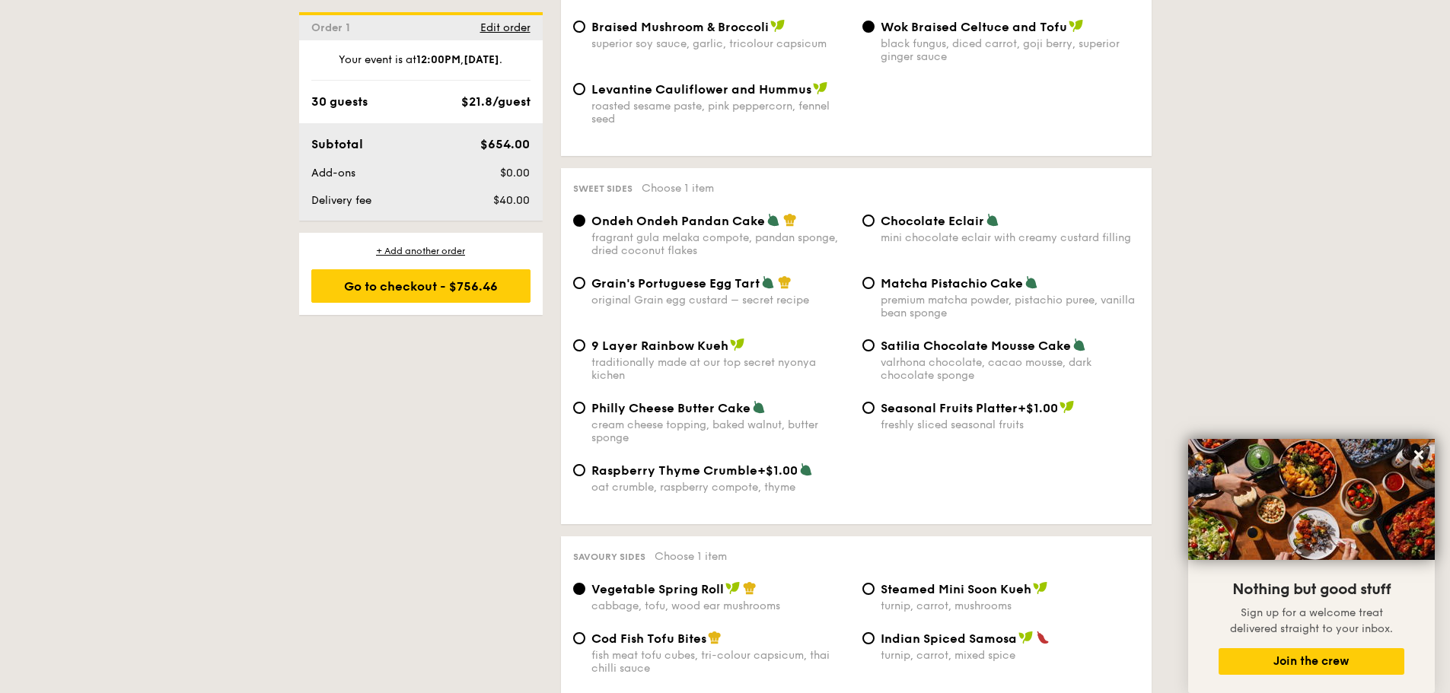
click at [998, 341] on div "Satilia Chocolate Mousse Cake valrhona chocolate, cacao mousse, dark chocolate …" at bounding box center [1010, 360] width 259 height 44
click at [875, 341] on input "Satilia Chocolate Mousse Cake valrhona chocolate, cacao mousse, dark chocolate …" at bounding box center [868, 346] width 12 height 12
radio input "true"
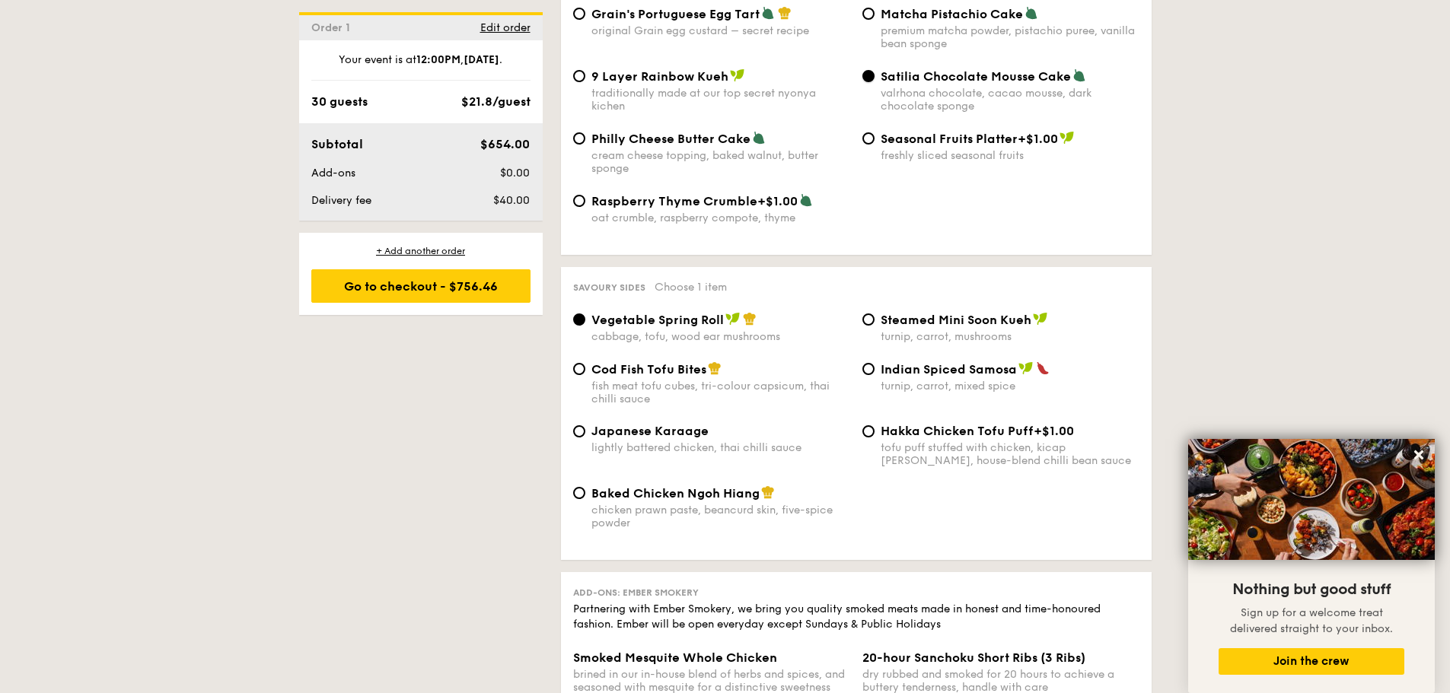
scroll to position [2436, 0]
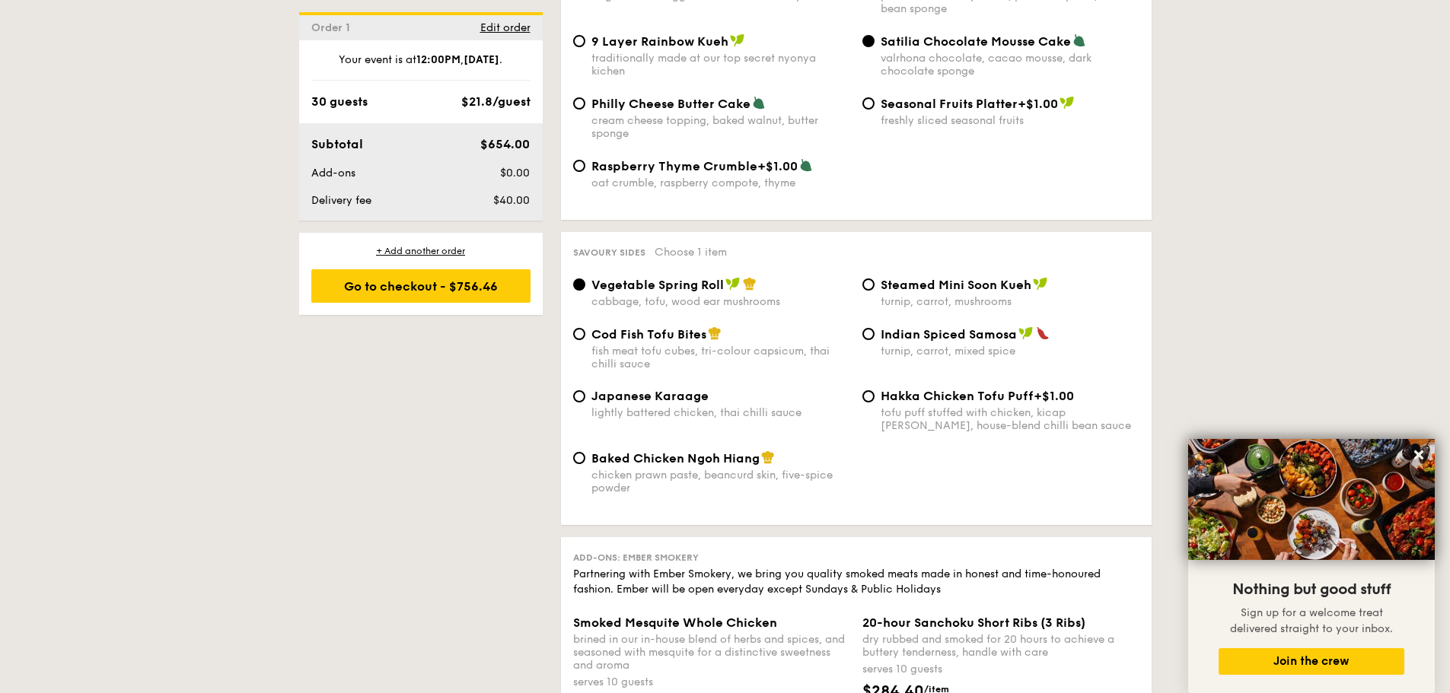
click at [952, 295] on div "turnip, carrot, mushrooms" at bounding box center [1010, 301] width 259 height 13
click at [875, 282] on input "Steamed Mini Soon Kueh turnip, carrot, mushrooms" at bounding box center [868, 285] width 12 height 12
radio input "true"
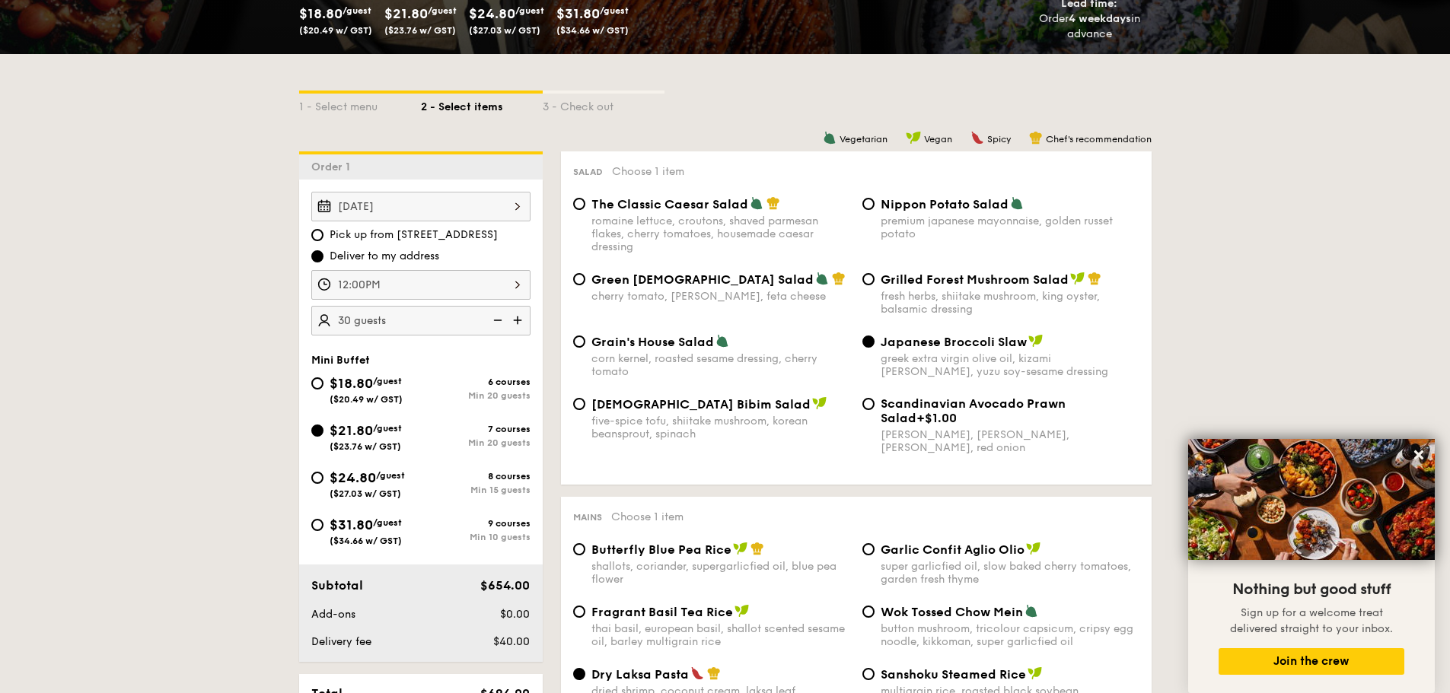
scroll to position [304, 0]
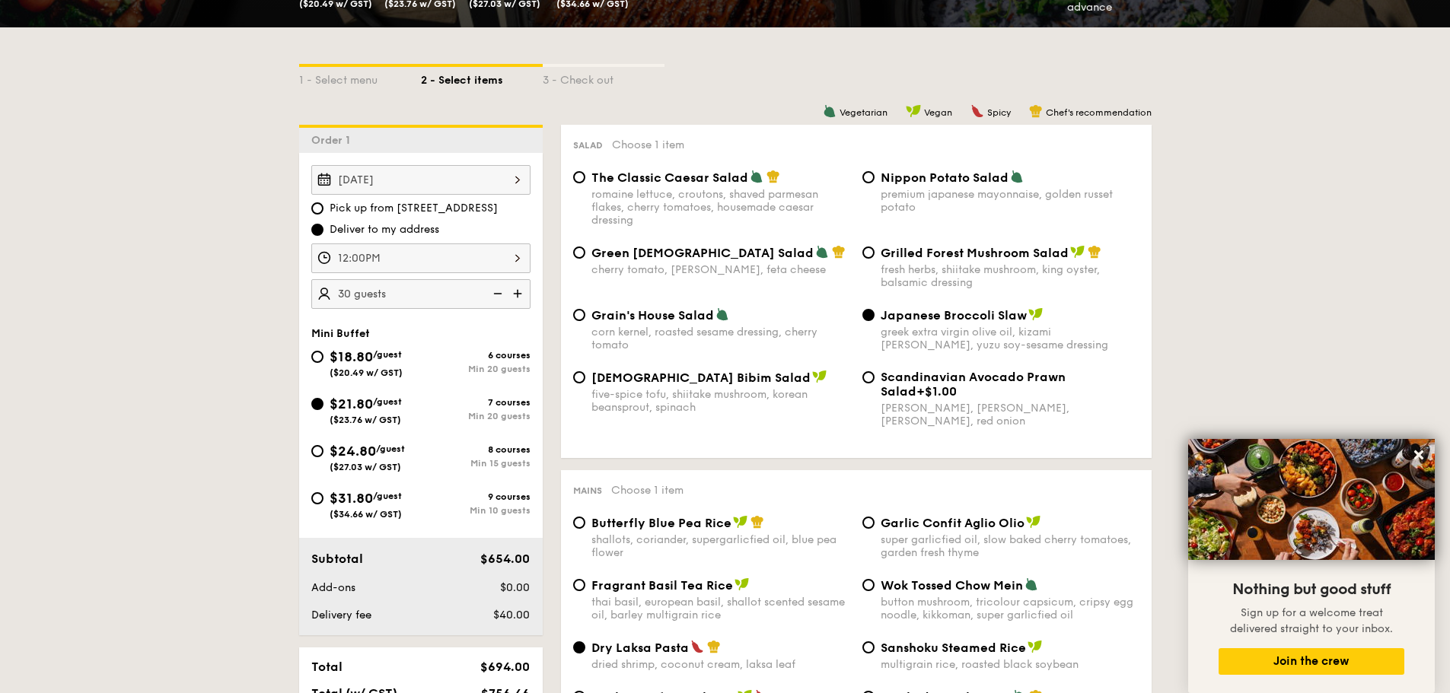
click at [519, 297] on img at bounding box center [519, 293] width 23 height 29
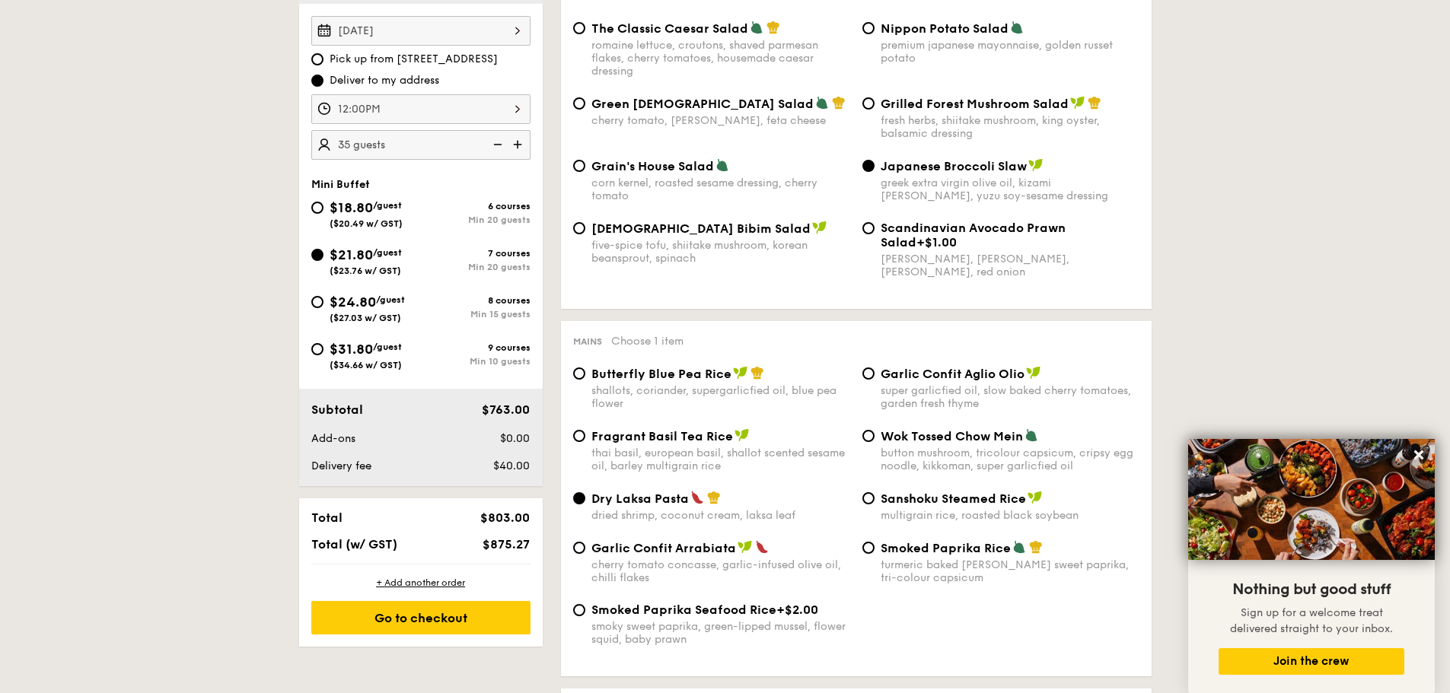
scroll to position [457, 0]
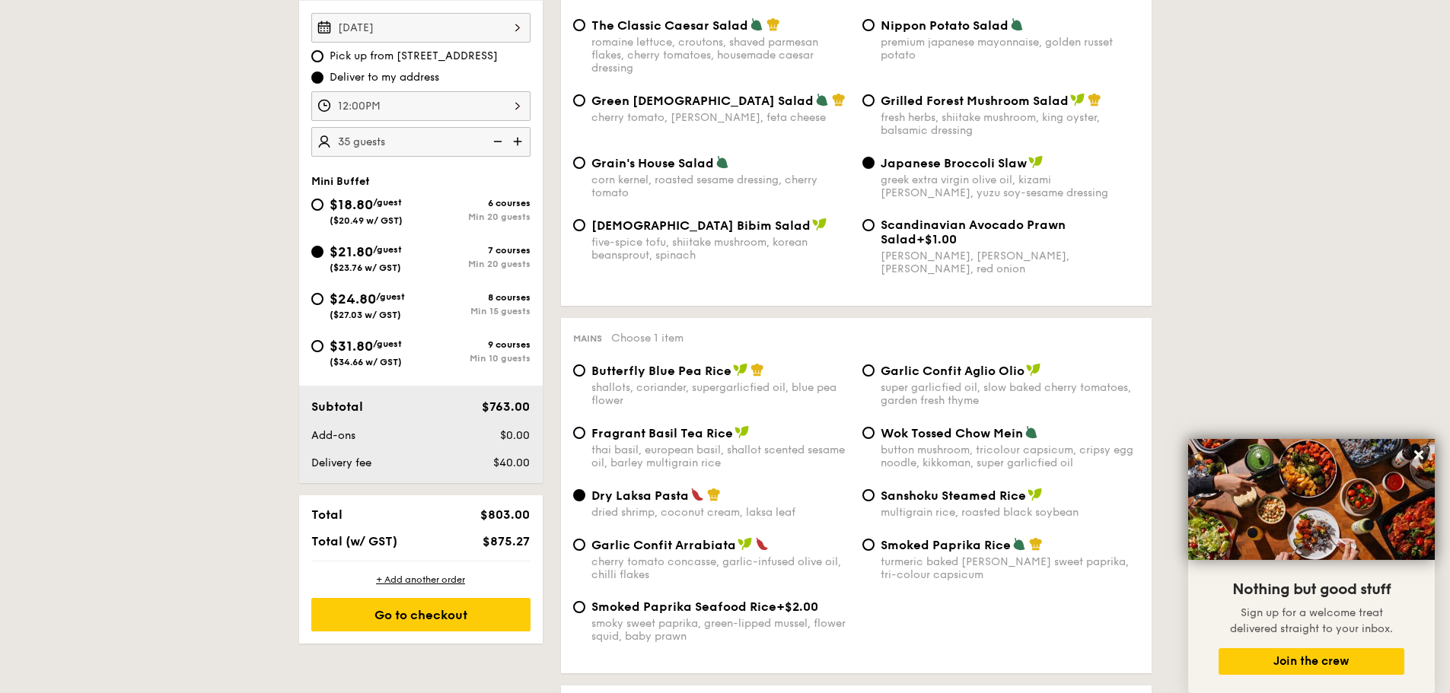
click at [497, 141] on img at bounding box center [496, 141] width 23 height 29
type input "30 guests"
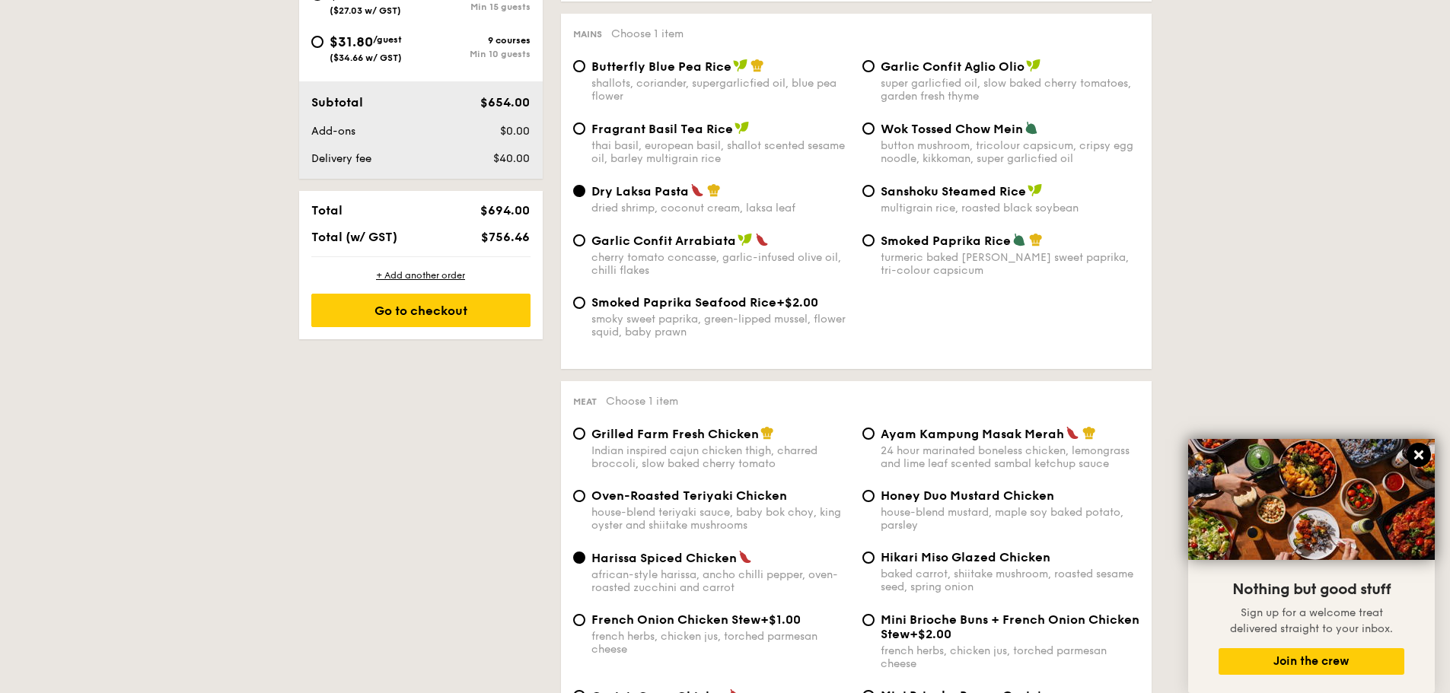
click at [1417, 457] on icon at bounding box center [1418, 455] width 9 height 9
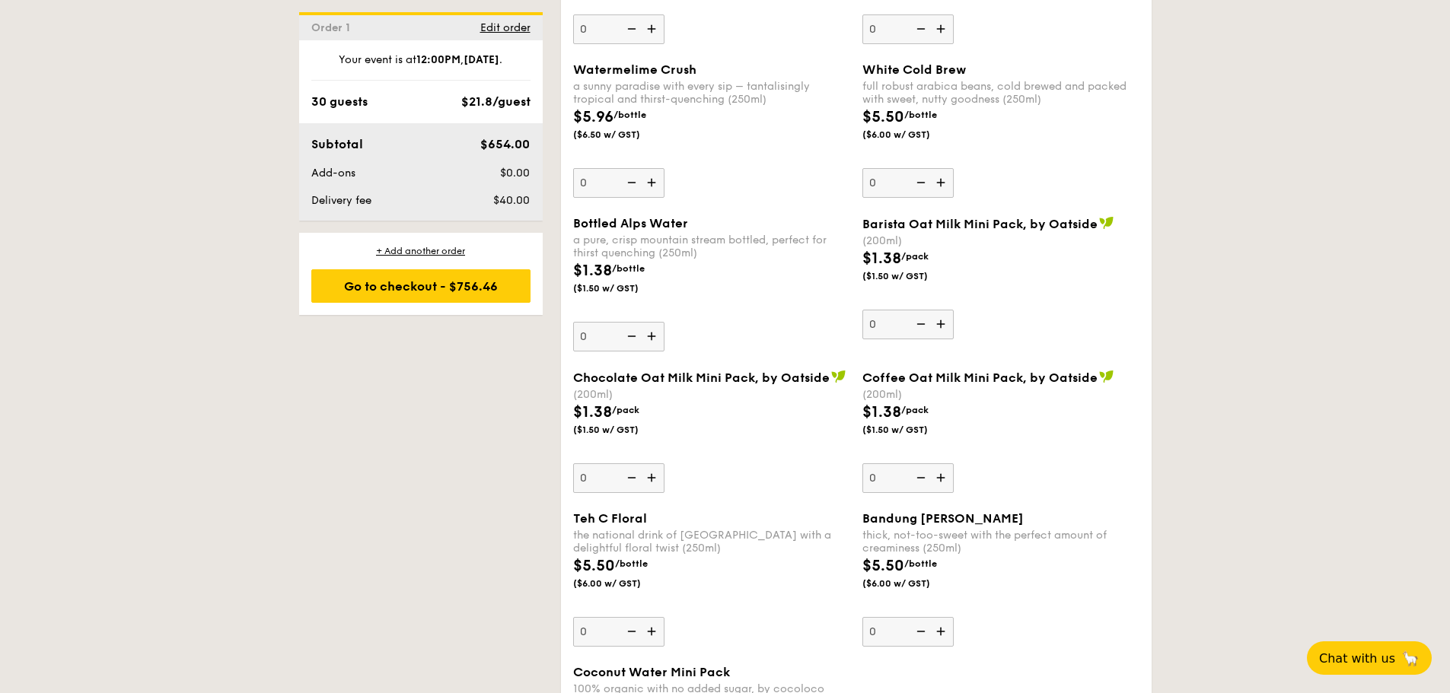
scroll to position [3297, 0]
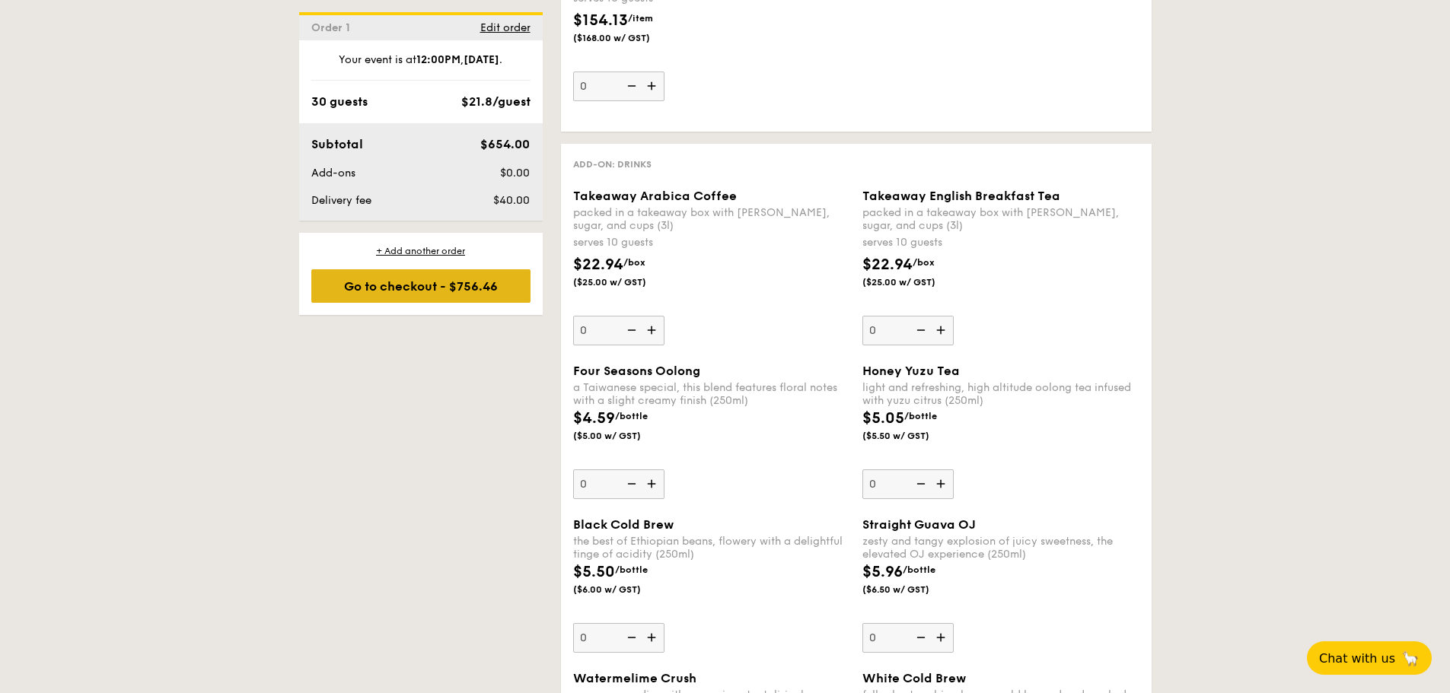
click at [465, 294] on div "Go to checkout - $756.46" at bounding box center [420, 285] width 219 height 33
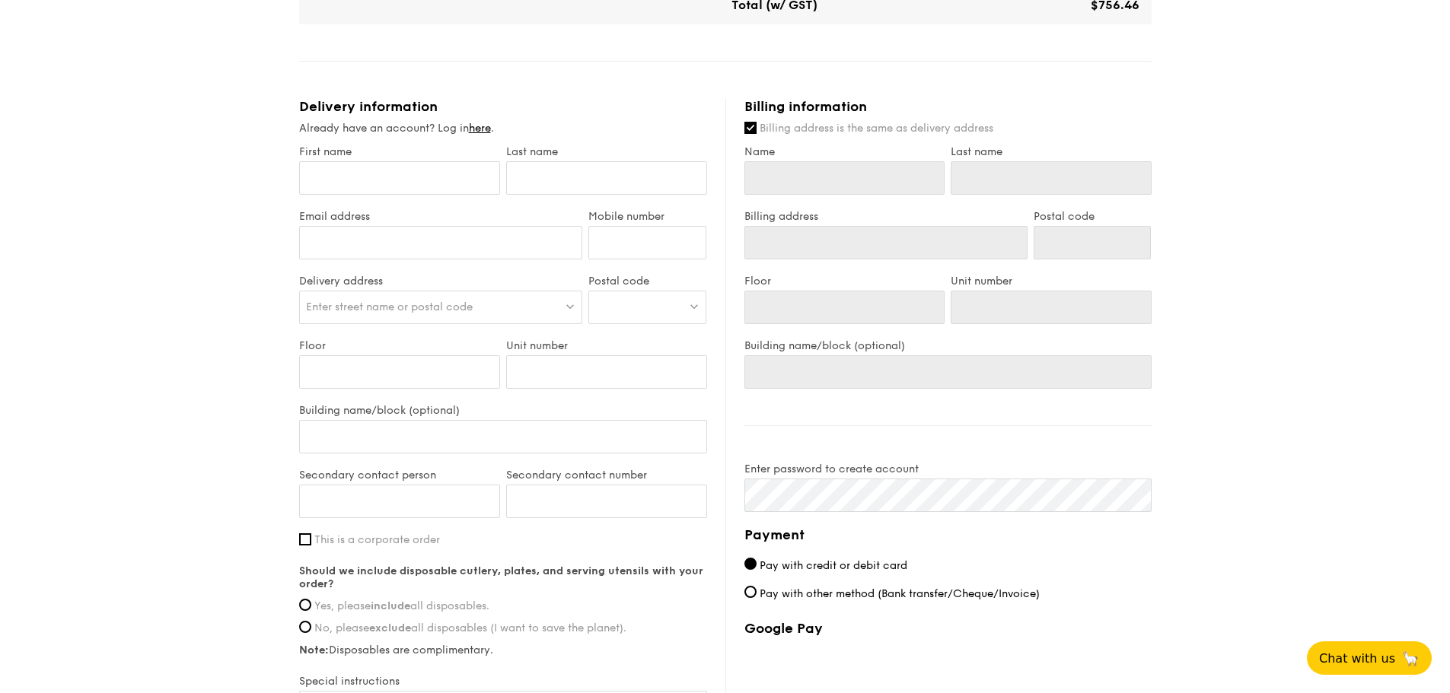
scroll to position [685, 0]
click at [448, 165] on input "First name" at bounding box center [399, 177] width 201 height 33
type input "[PERSON_NAME]"
type input "Lim"
type input "[PERSON_NAME][EMAIL_ADDRESS][PERSON_NAME][DOMAIN_NAME]"
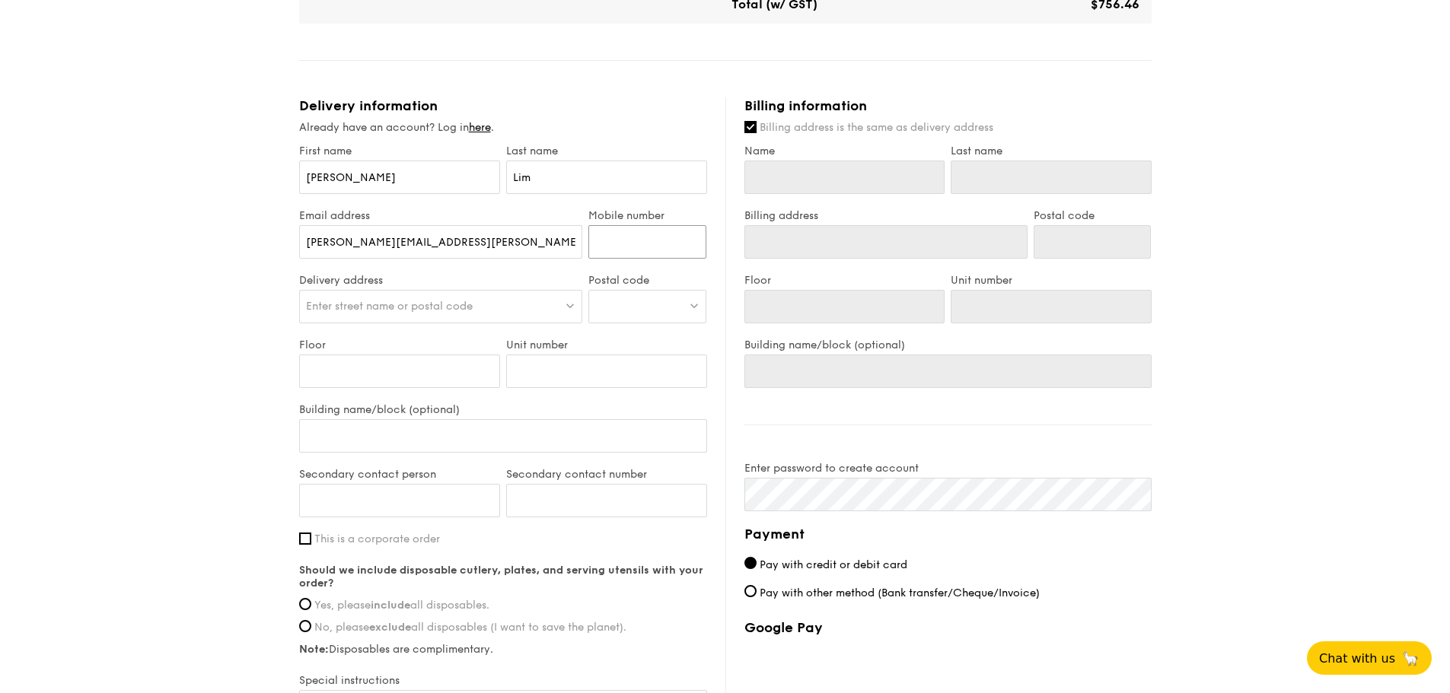
type input "84281627"
type input "[PERSON_NAME]"
type input "Lim"
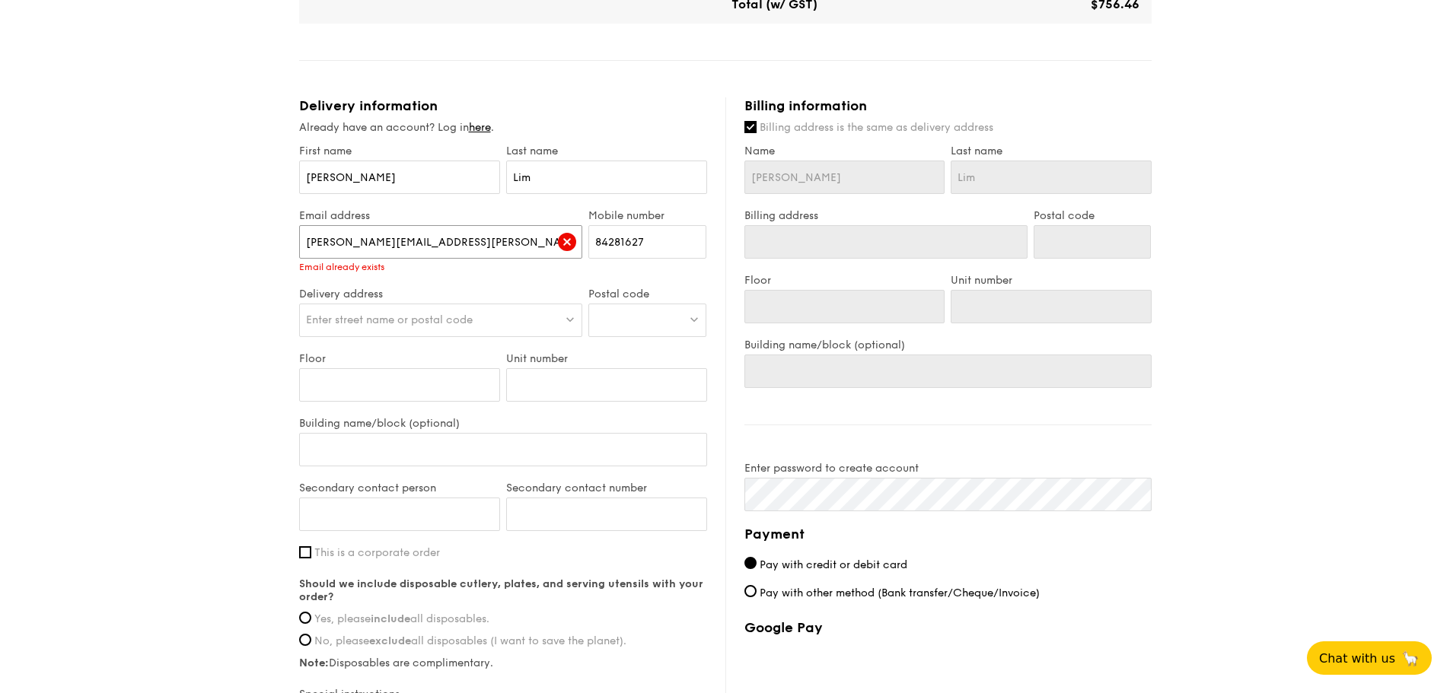
click at [485, 239] on input "[PERSON_NAME][EMAIL_ADDRESS][PERSON_NAME][DOMAIN_NAME]" at bounding box center [441, 241] width 284 height 33
click at [488, 126] on link "here" at bounding box center [480, 127] width 22 height 13
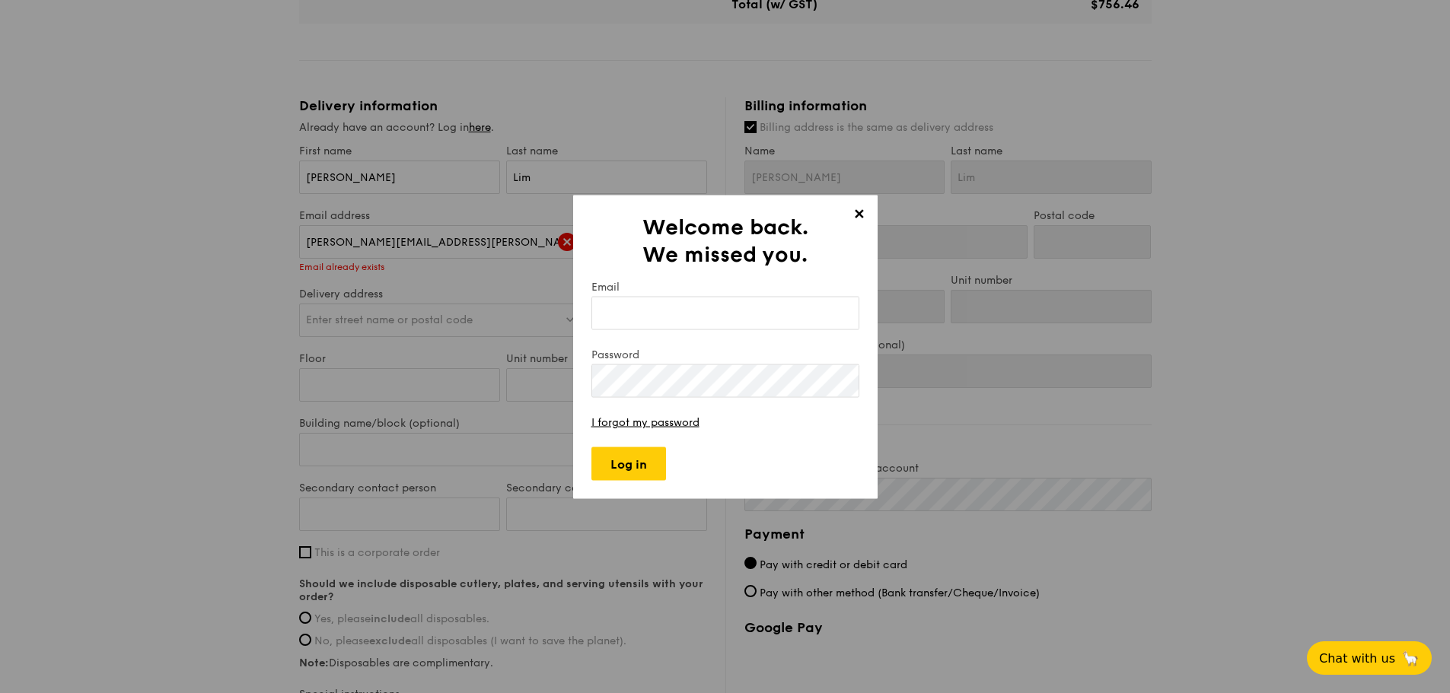
click at [662, 309] on input "Email" at bounding box center [725, 312] width 268 height 33
type input "[PERSON_NAME][EMAIL_ADDRESS][PERSON_NAME][DOMAIN_NAME]"
click at [627, 469] on input "Log in" at bounding box center [628, 463] width 75 height 33
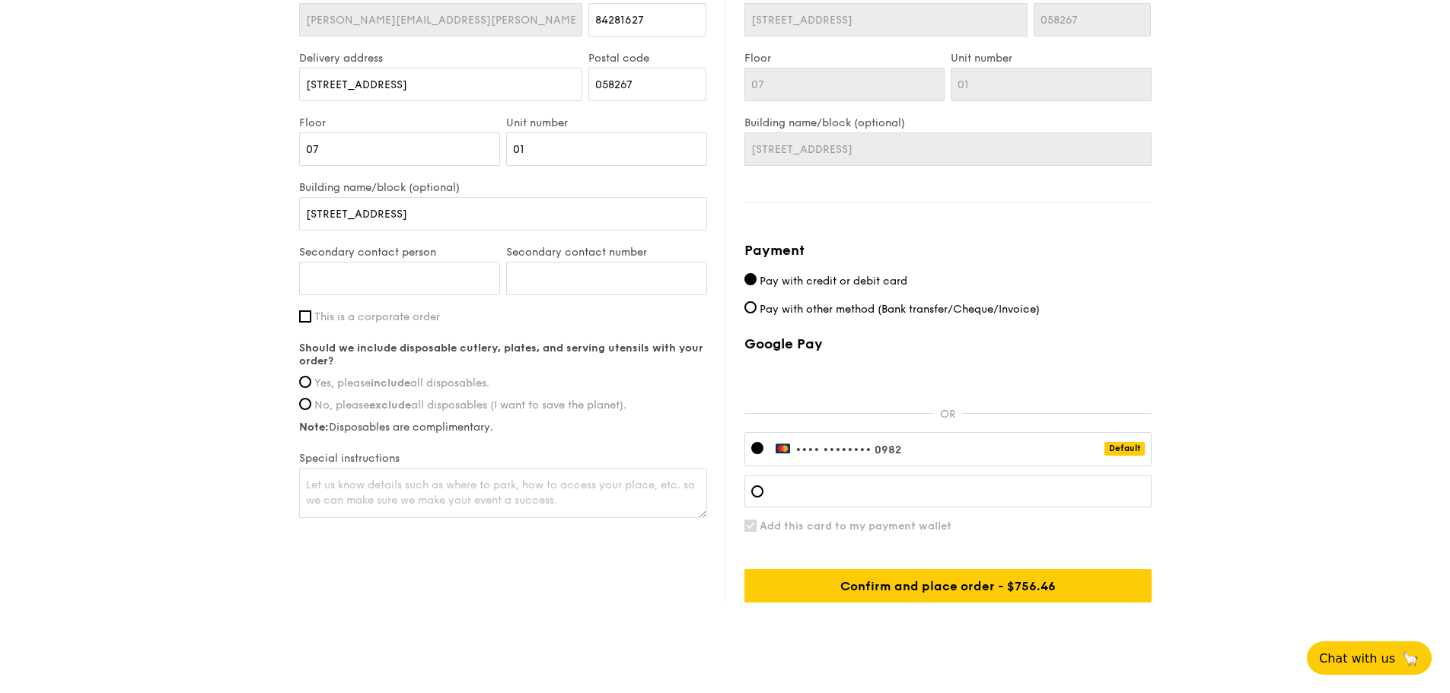
scroll to position [939, 0]
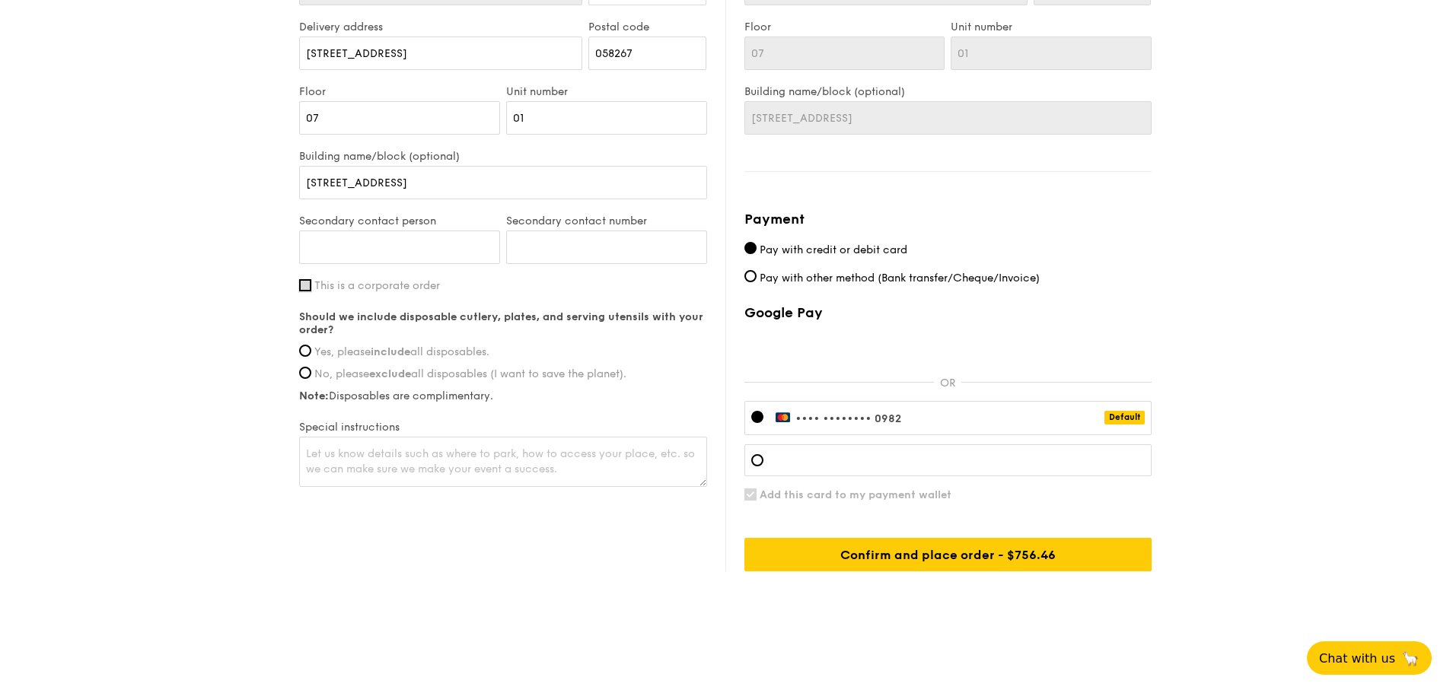
click at [311, 283] on input "This is a corporate order" at bounding box center [305, 285] width 12 height 12
checkbox input "true"
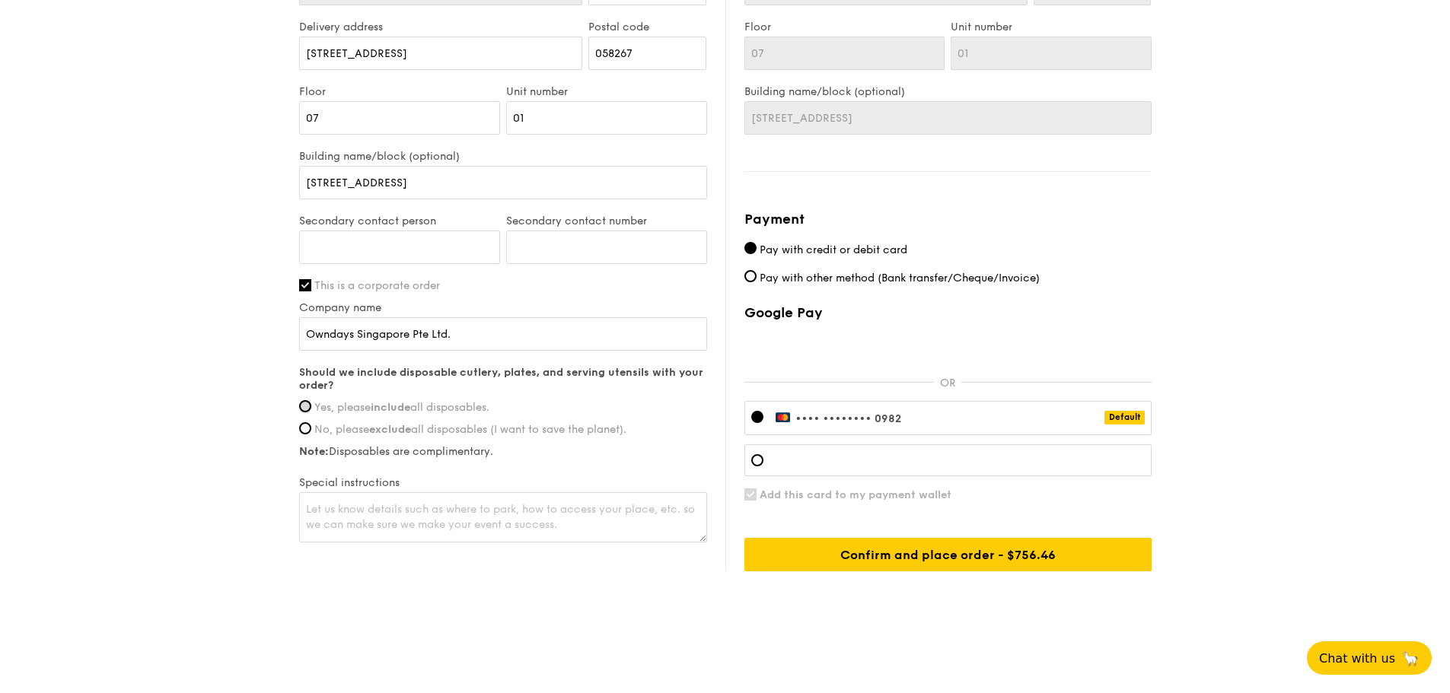
click at [308, 409] on input "Yes, please include all disposables." at bounding box center [305, 406] width 12 height 12
radio input "true"
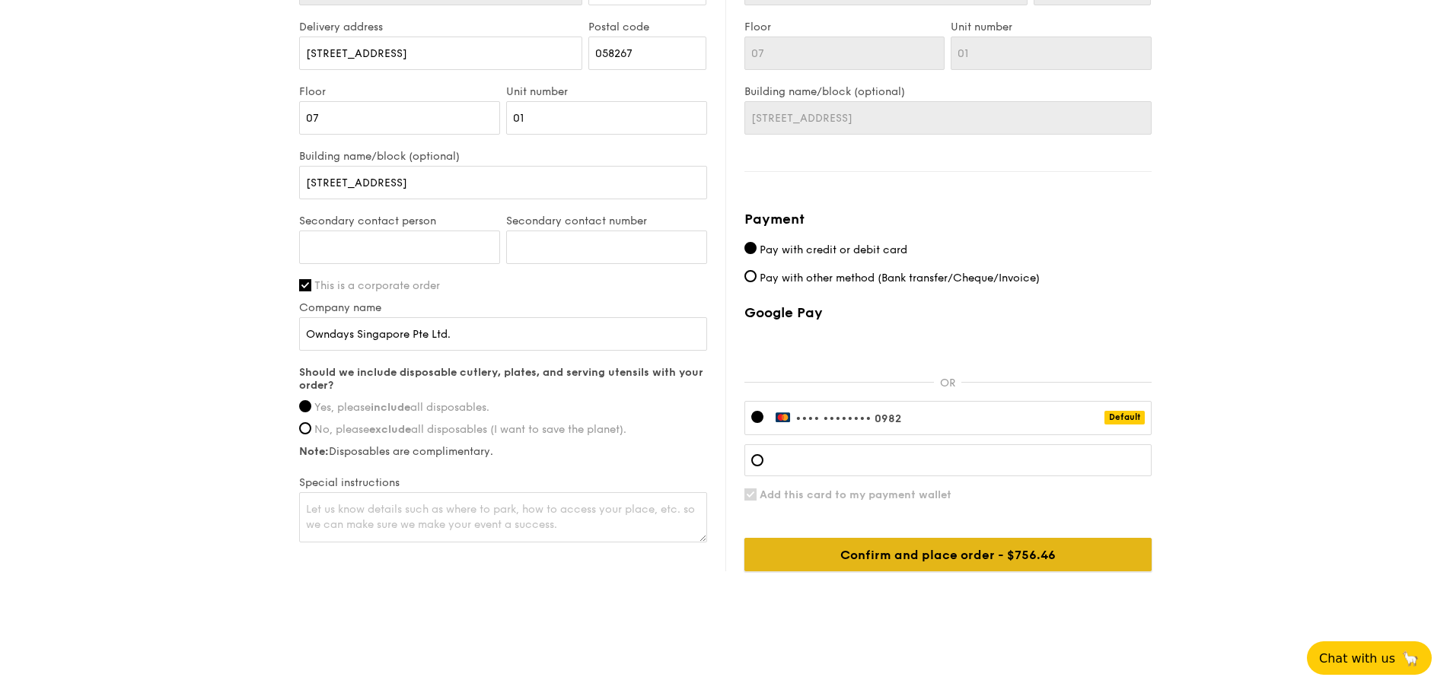
click at [958, 559] on input "Confirm and place order - $756.46" at bounding box center [947, 554] width 407 height 33
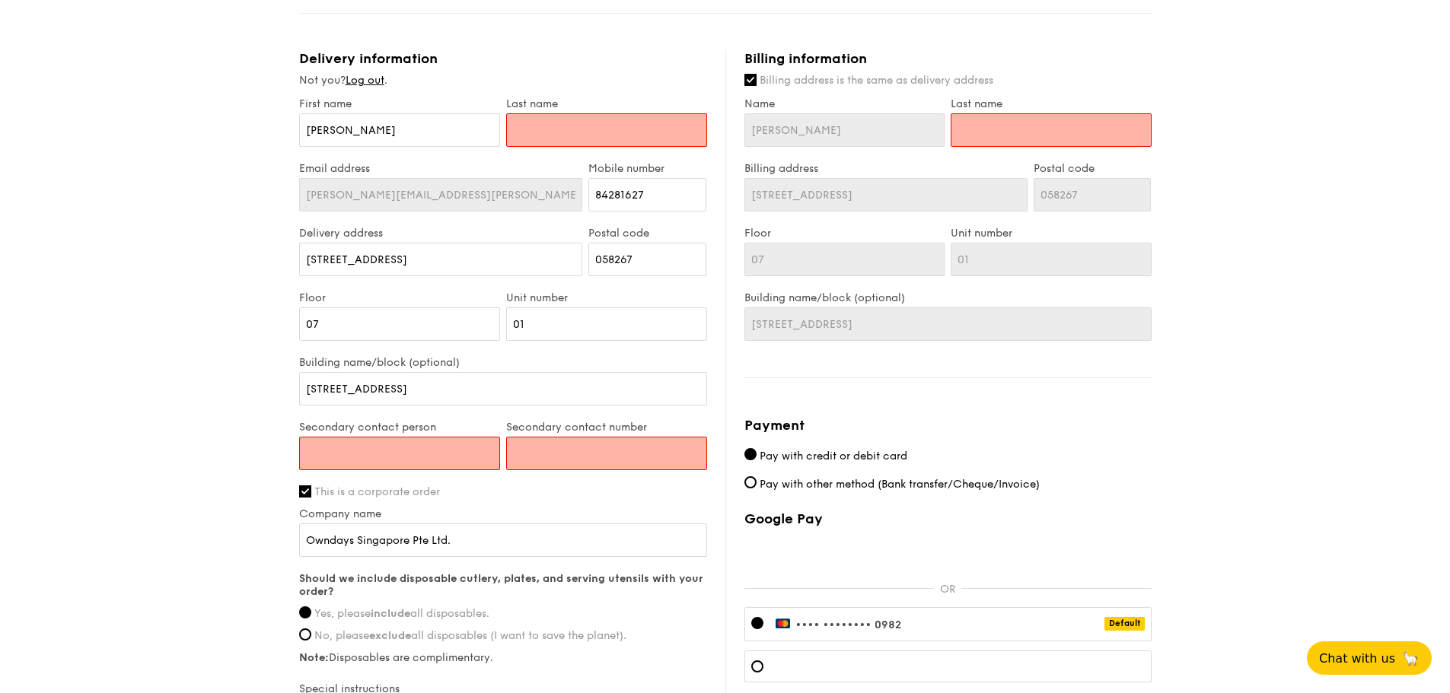
scroll to position [693, 0]
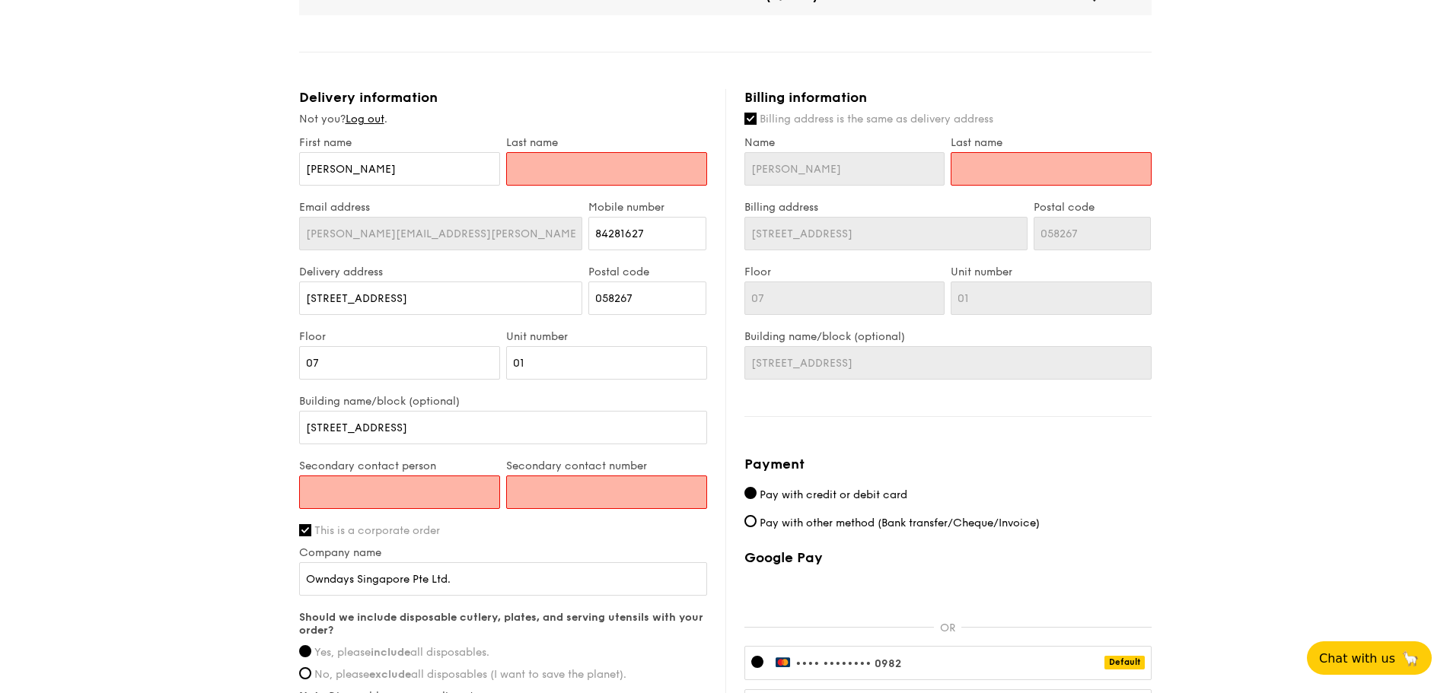
click at [584, 164] on input "text" at bounding box center [606, 168] width 201 height 33
type input "Lim"
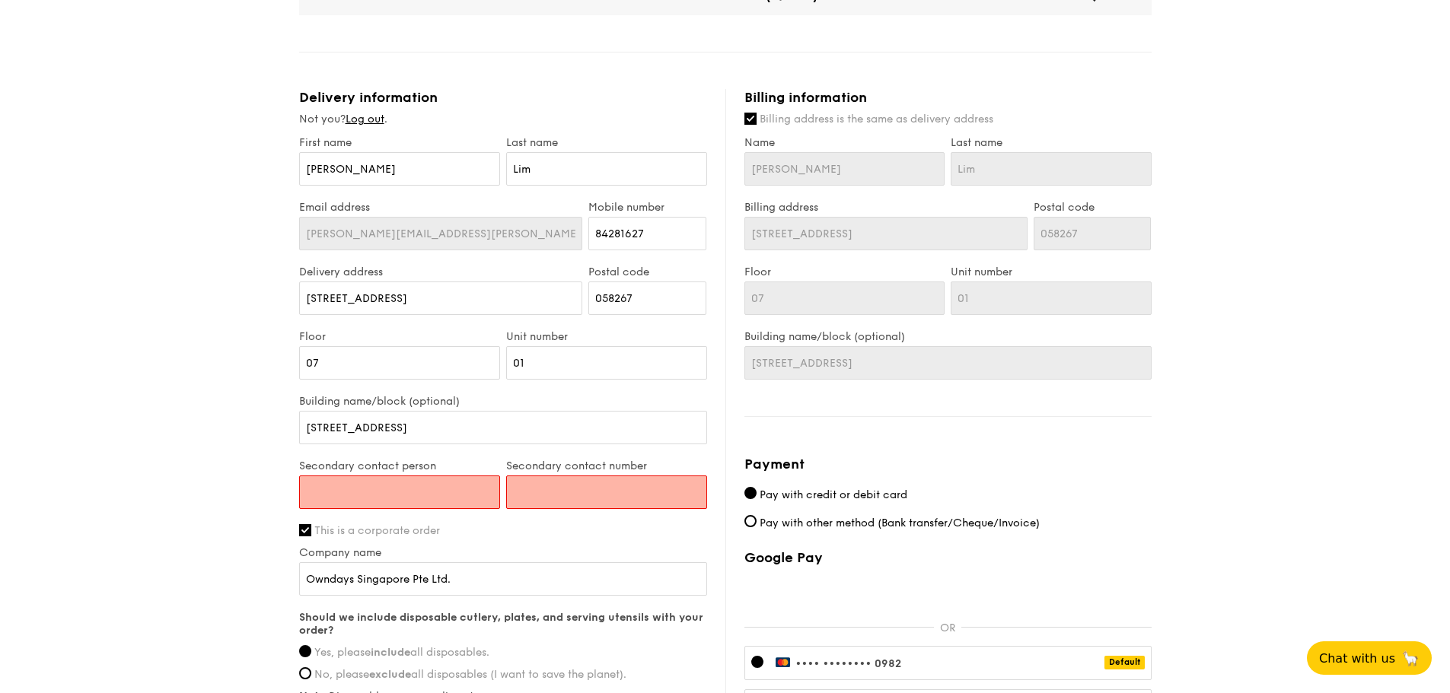
click at [407, 481] on input "Secondary contact person" at bounding box center [399, 492] width 201 height 33
type input "Lim"
type input "84281627"
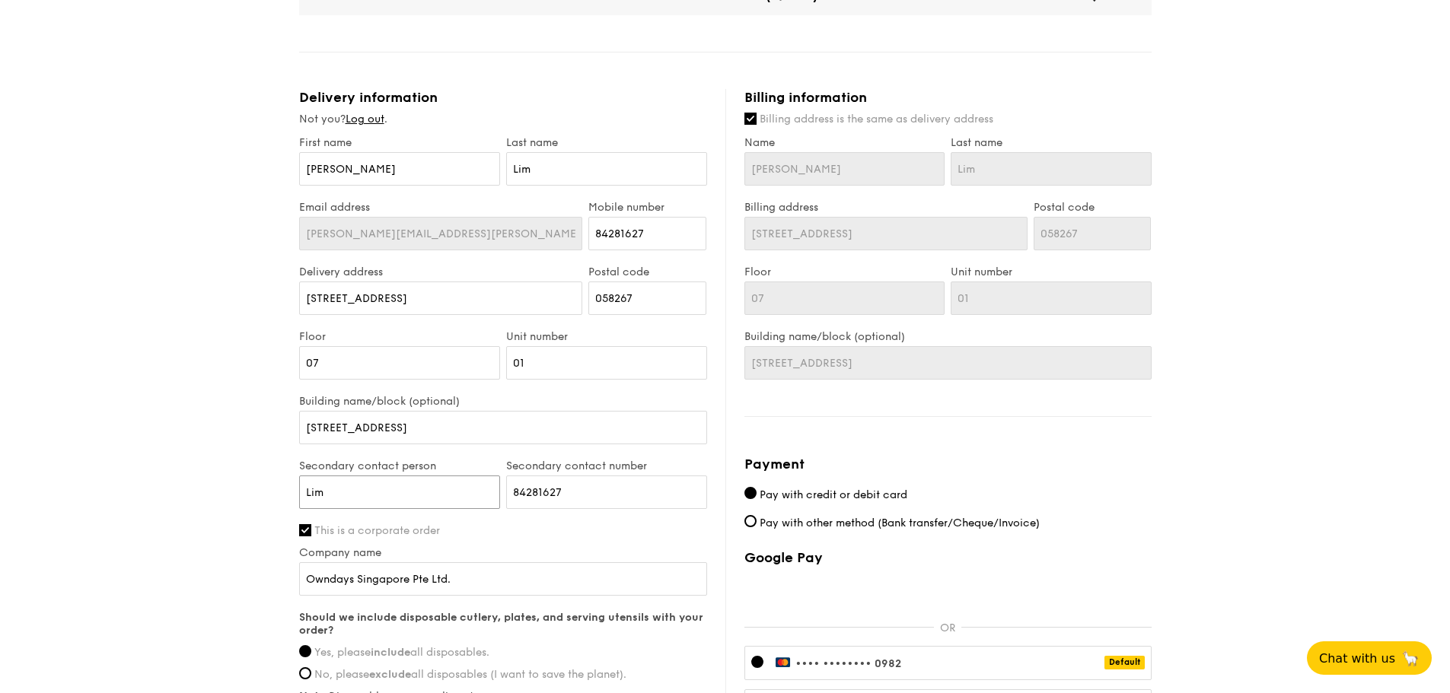
scroll to position [939, 0]
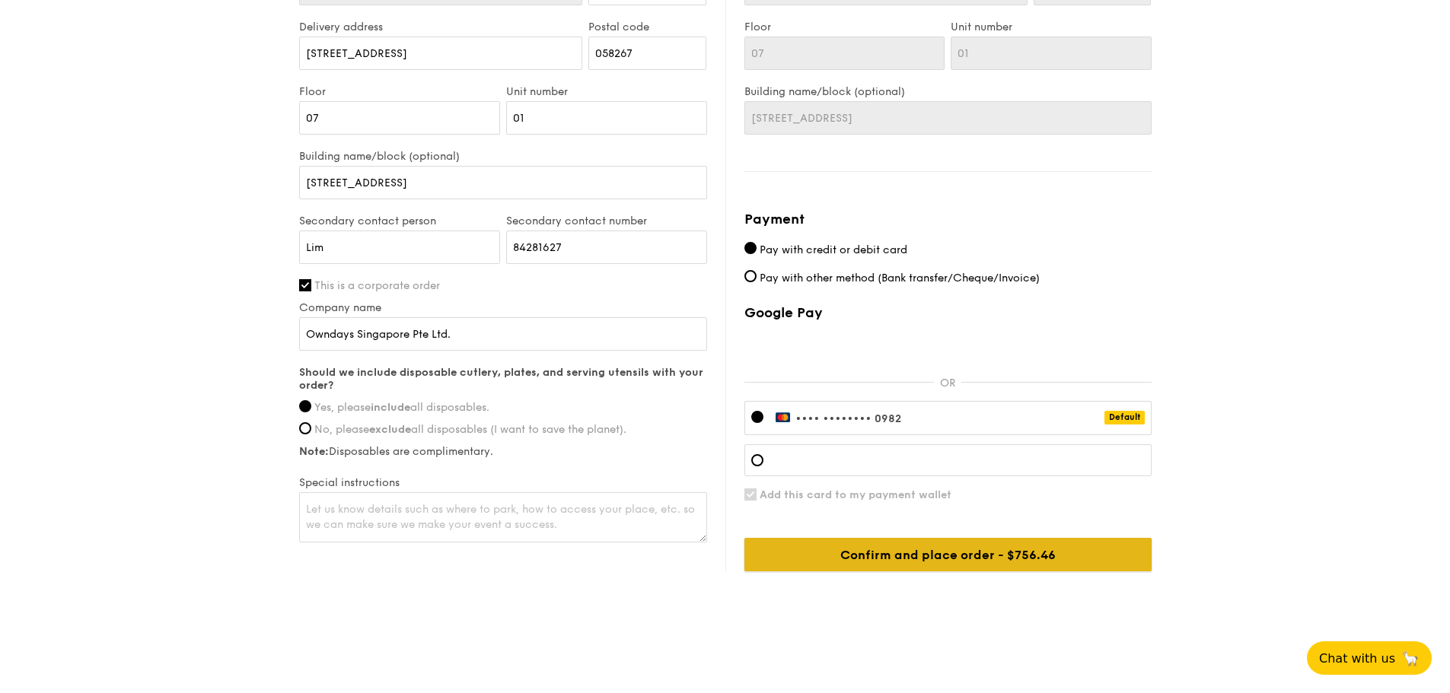
click at [982, 553] on input "Confirm and place order - $756.46" at bounding box center [947, 554] width 407 height 33
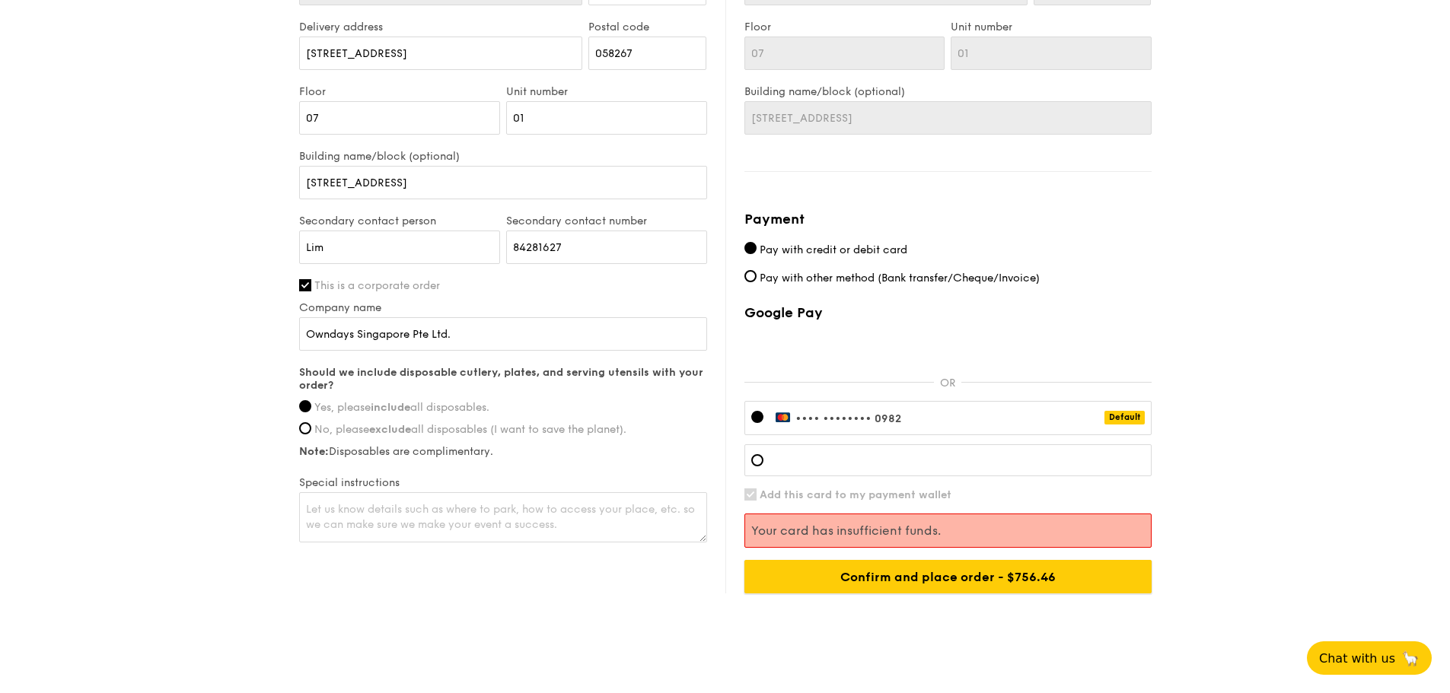
scroll to position [961, 0]
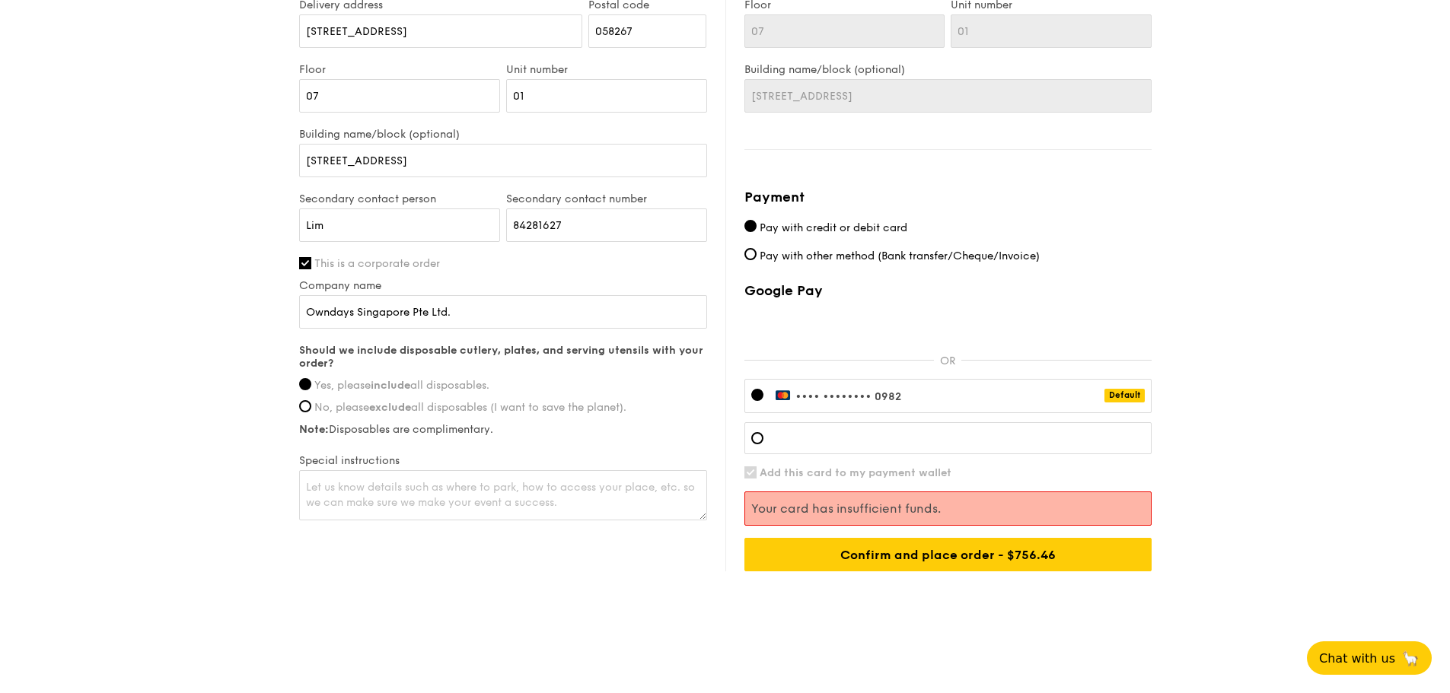
drag, startPoint x: 471, startPoint y: 590, endPoint x: 353, endPoint y: 242, distance: 367.4
